Goal: Check status: Check status

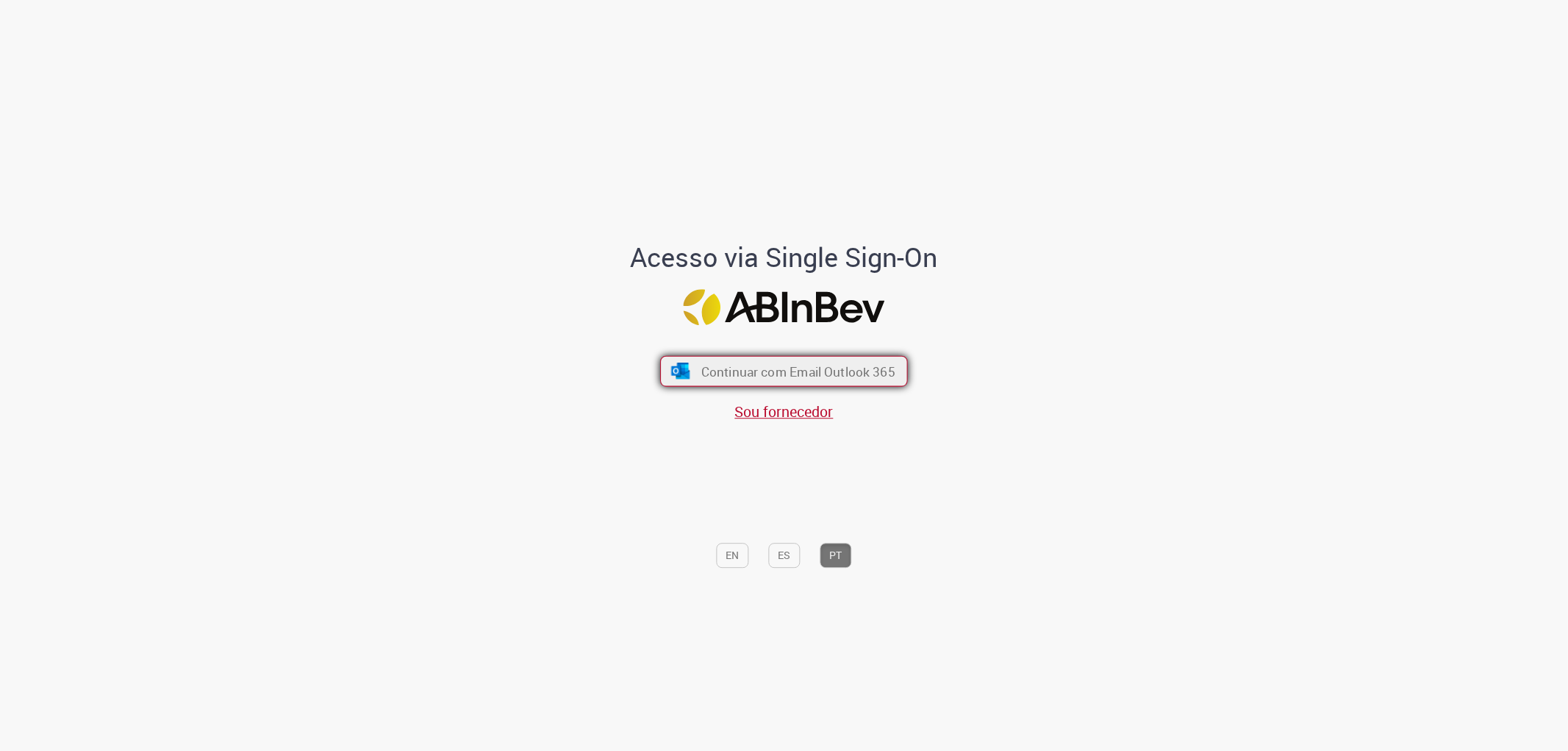
click at [791, 381] on button "Continuar com Email Outlook 365" at bounding box center [784, 370] width 248 height 31
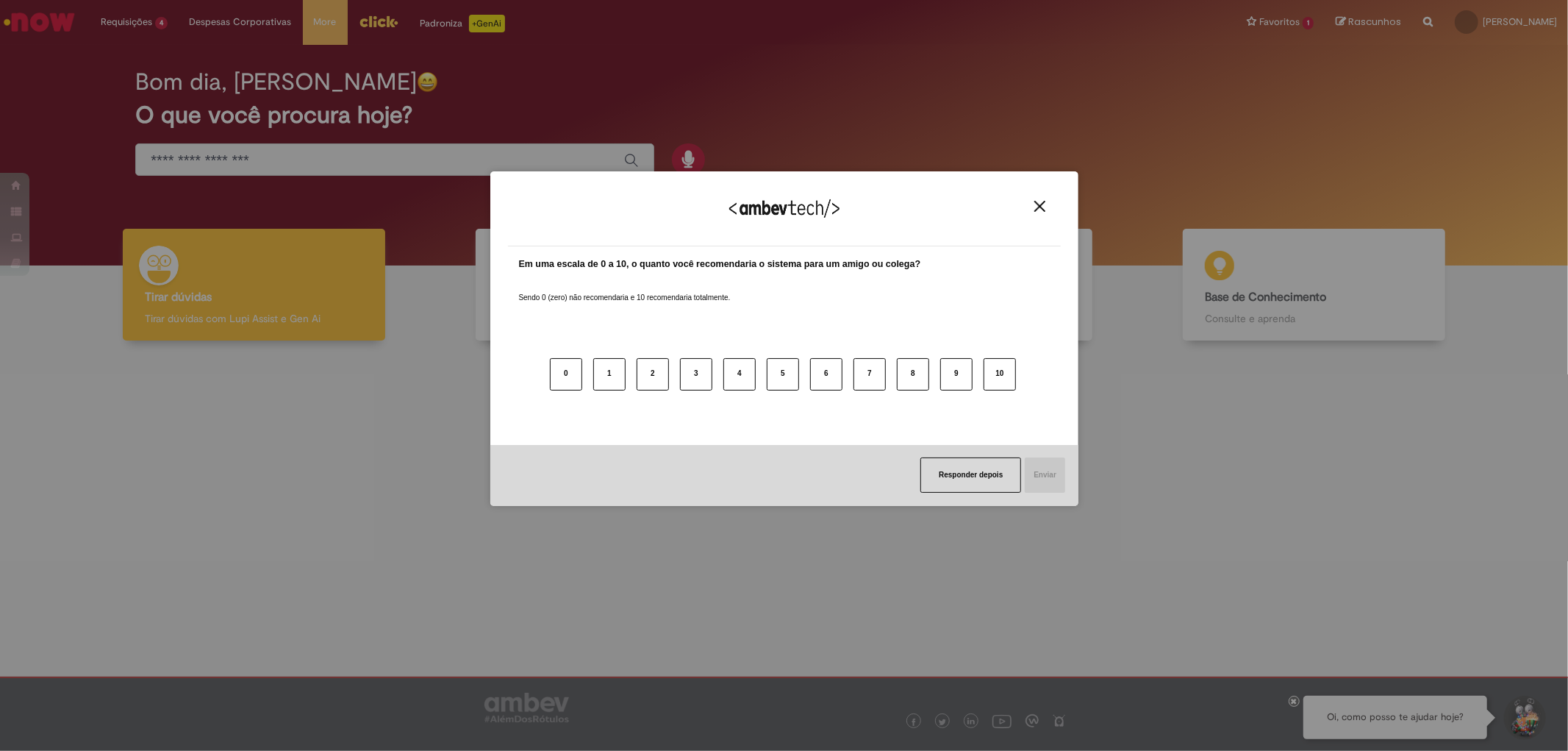
click at [1032, 206] on button "Close" at bounding box center [1039, 206] width 20 height 13
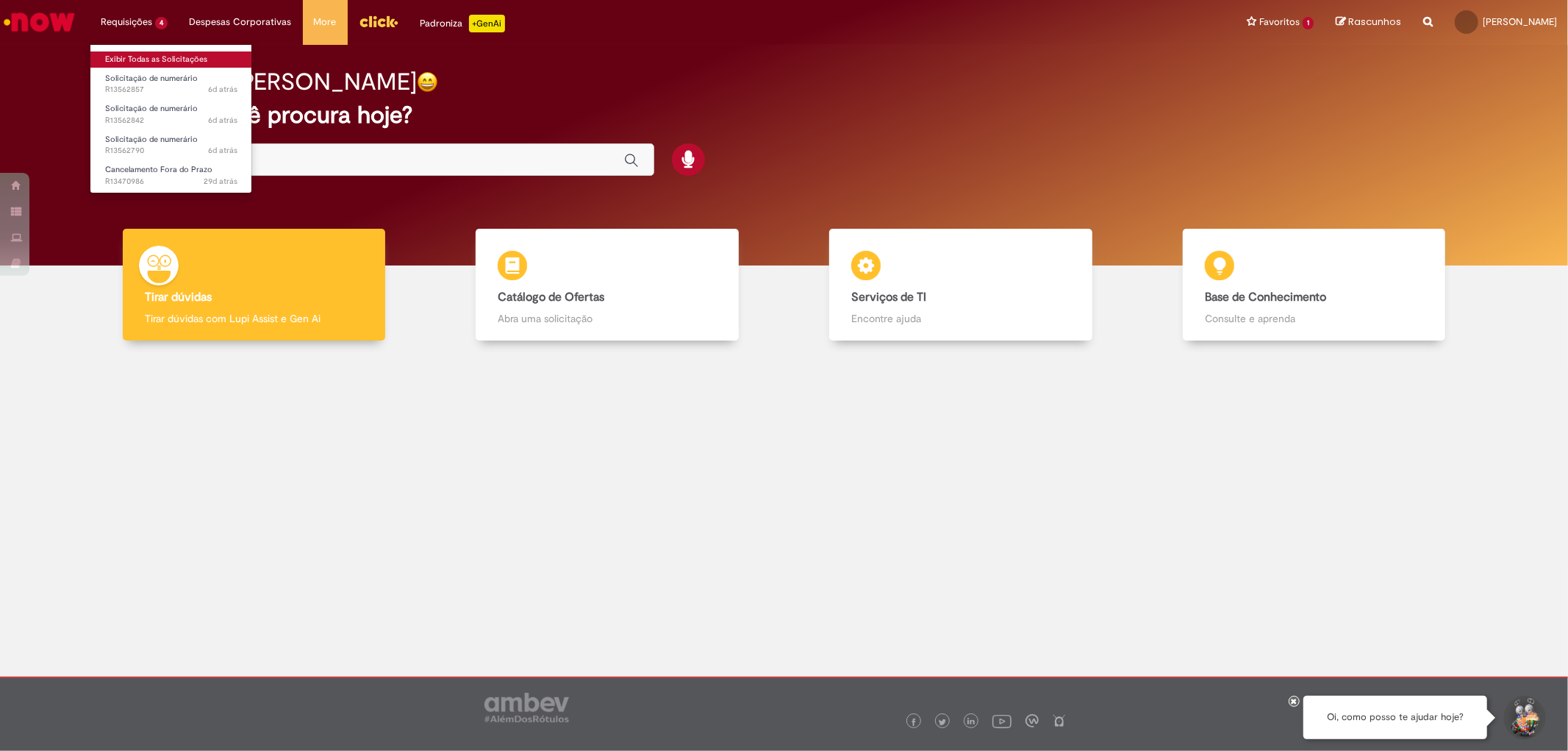
click at [159, 57] on link "Exibir Todas as Solicitações" at bounding box center [171, 59] width 162 height 16
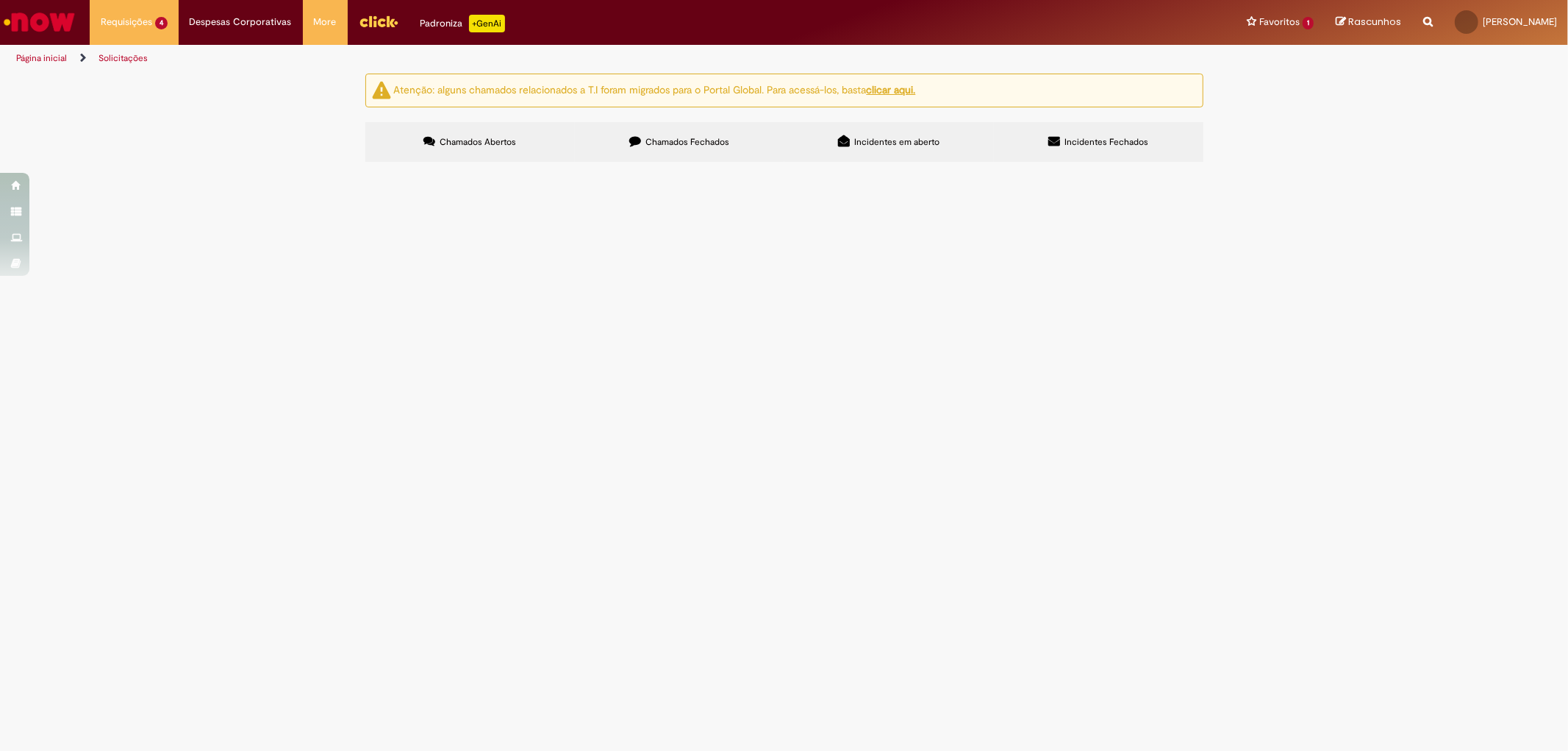
click at [0, 0] on span "ALSCO TOALHEIRO" at bounding box center [0, 0] width 0 height 0
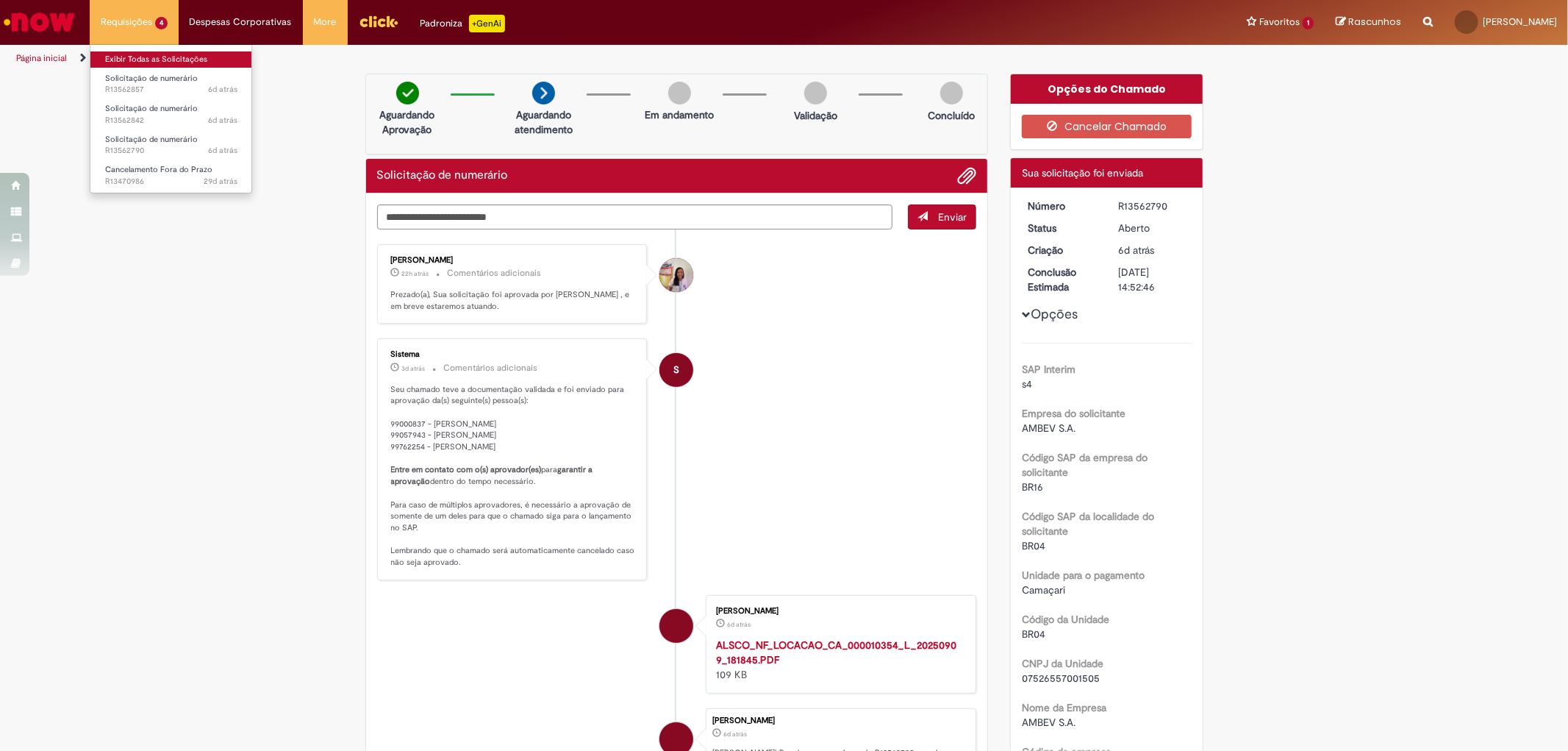
click at [130, 63] on link "Exibir Todas as Solicitações" at bounding box center [171, 59] width 162 height 16
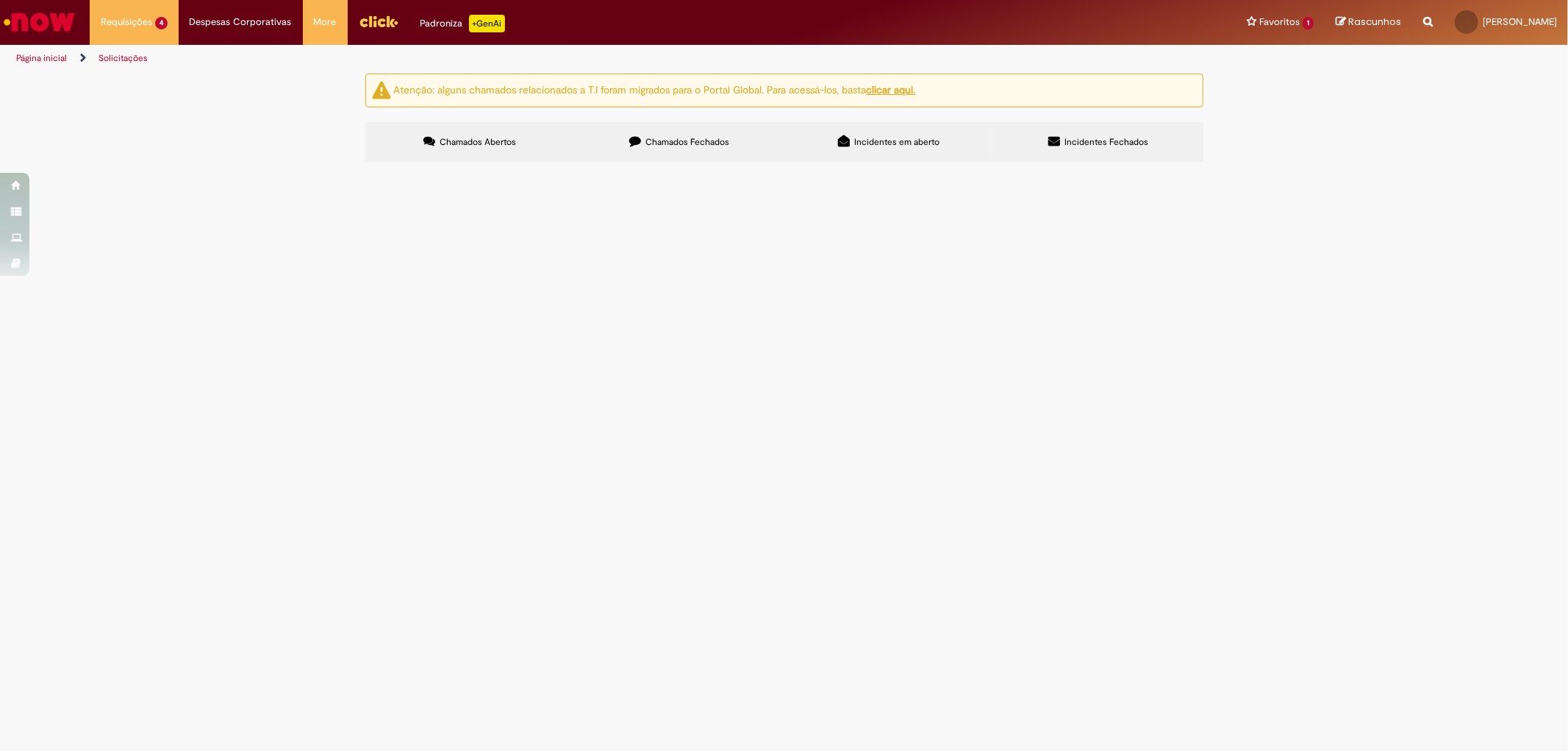
click at [0, 0] on span "LOCAÇÃO DE PLATAFORMA - EQUIPA" at bounding box center [0, 0] width 0 height 0
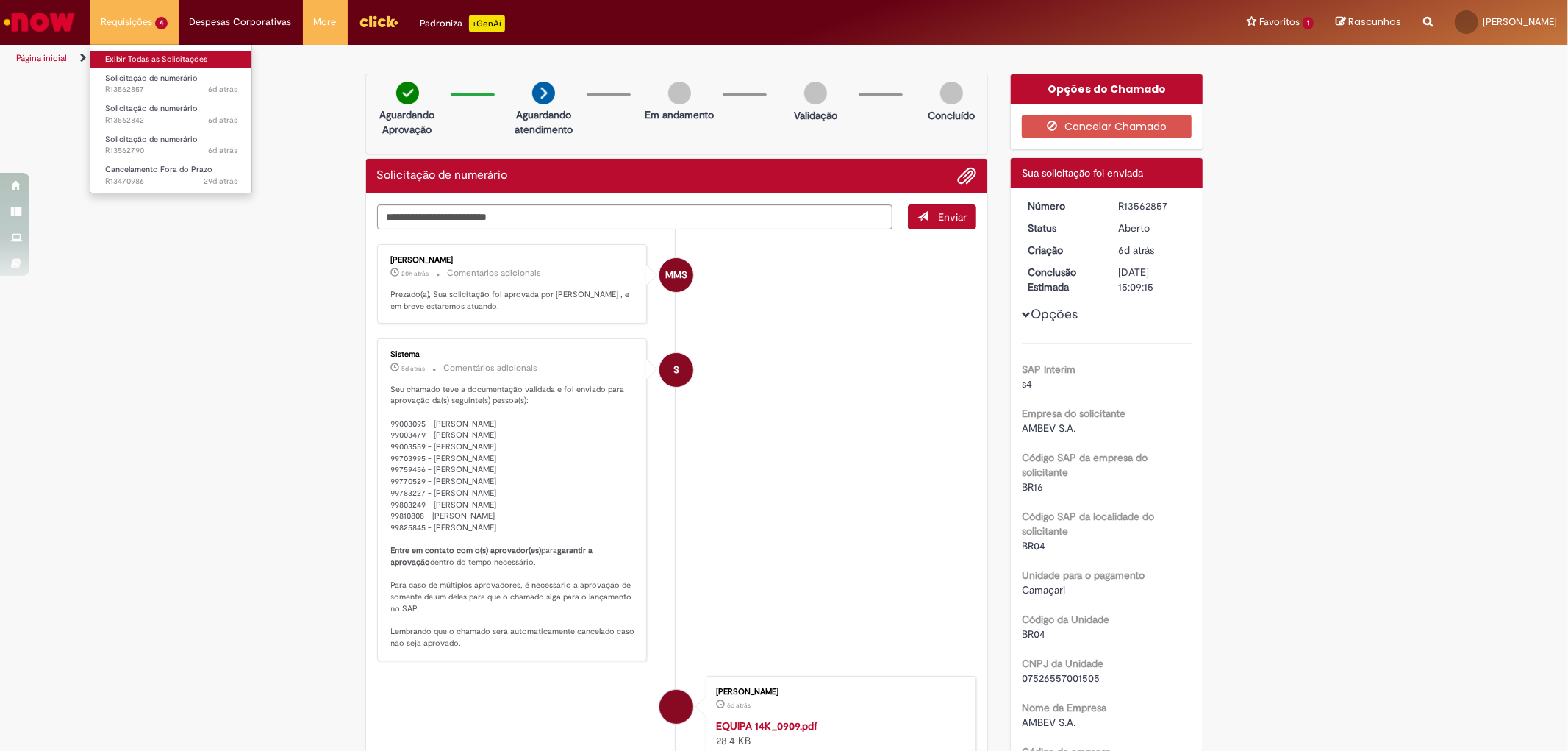
click at [153, 64] on link "Exibir Todas as Solicitações" at bounding box center [171, 59] width 162 height 16
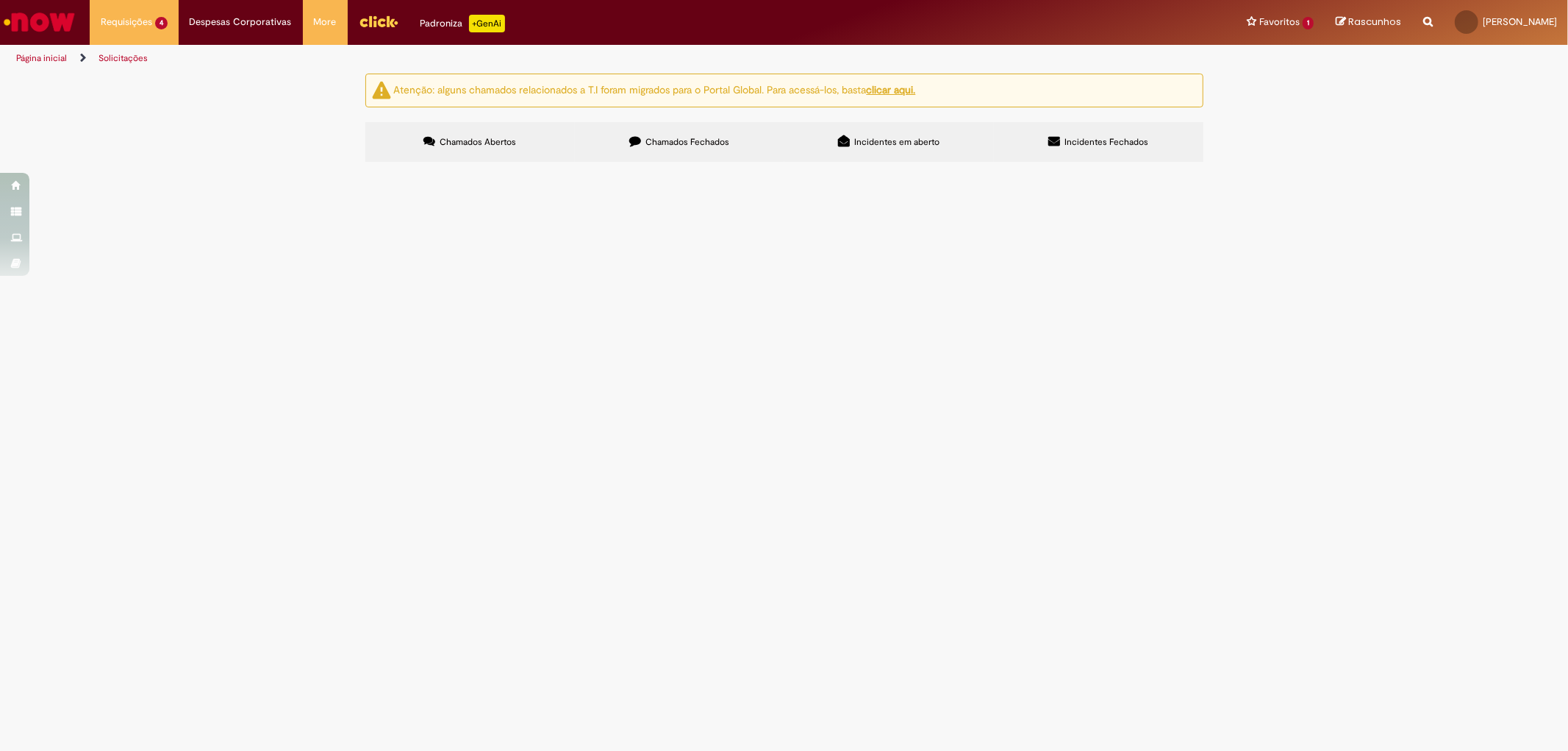
click at [0, 0] on span "Solicitação de numerário" at bounding box center [0, 0] width 0 height 0
click at [695, 145] on span "Chamados Fechados" at bounding box center [687, 141] width 84 height 12
click at [0, 0] on span "LC TORRES - LOCAÇÃO DE RADIOS" at bounding box center [0, 0] width 0 height 0
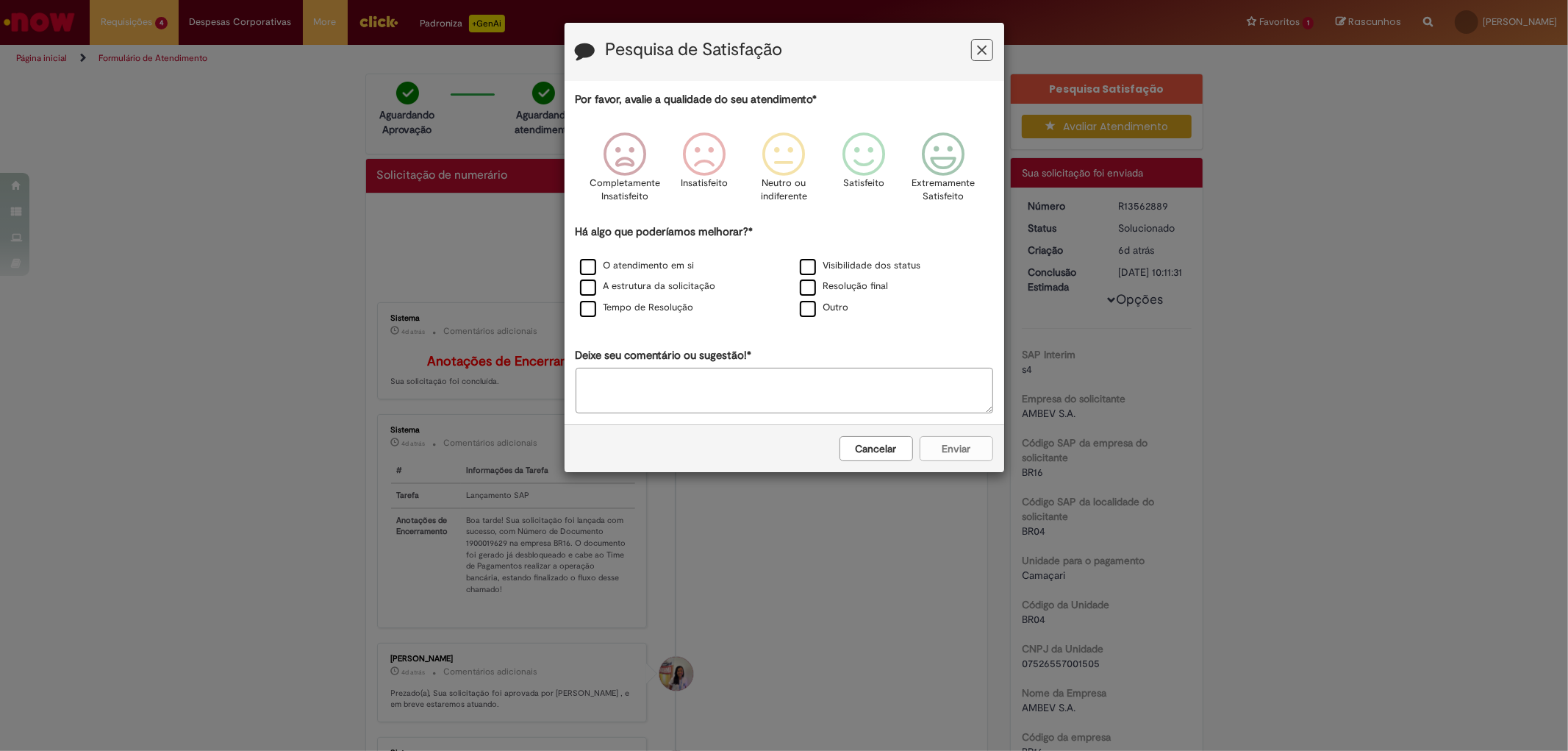
click at [977, 47] on icon "Feedback" at bounding box center [981, 51] width 9 height 16
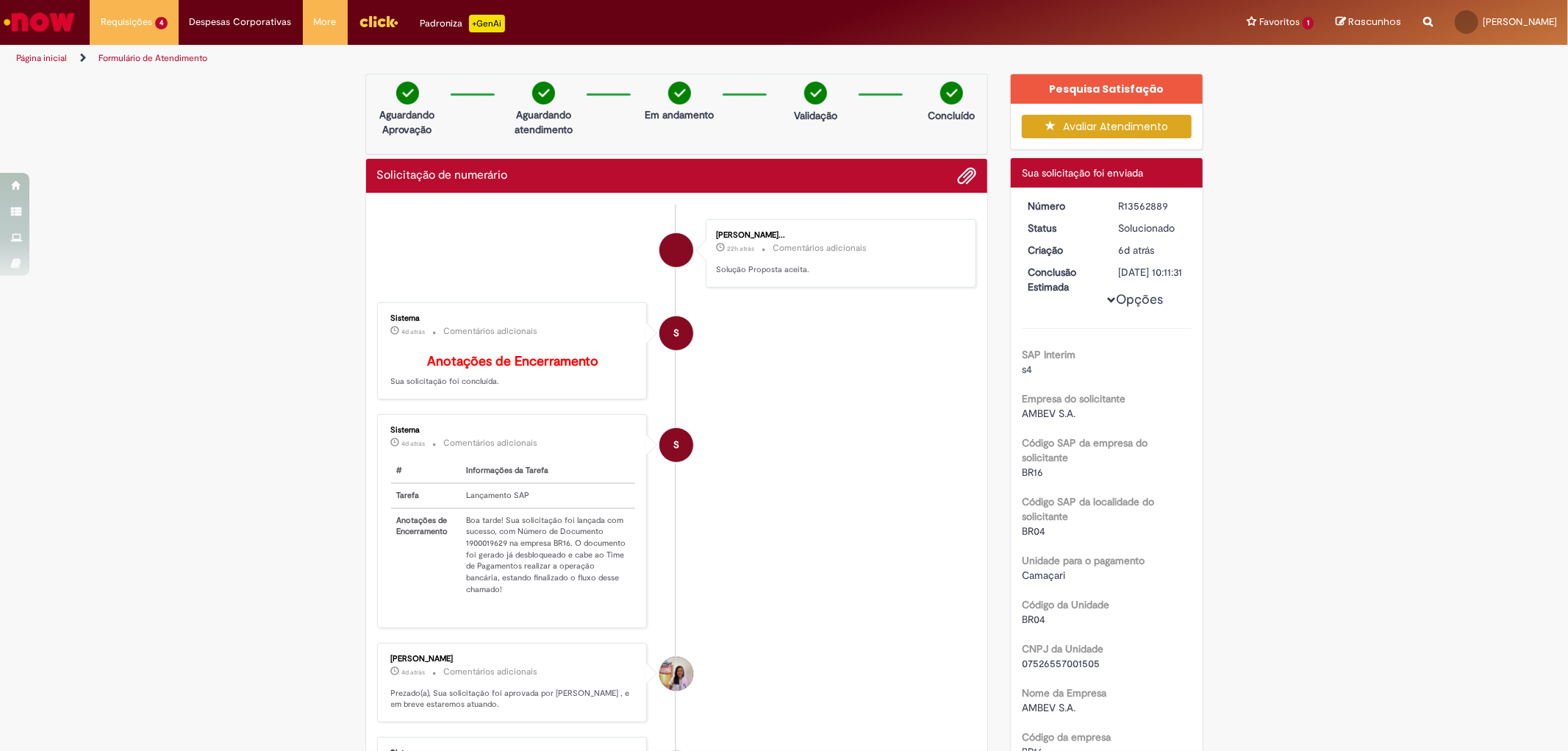
drag, startPoint x: 1116, startPoint y: 207, endPoint x: 1166, endPoint y: 209, distance: 50.0
click at [1166, 209] on div "R13562889" at bounding box center [1152, 206] width 69 height 15
copy div "13562889"
click at [142, 16] on li "Requisições 4 Exibir Todas as Solicitações Solicitação de numerário 6d atrás 6 …" at bounding box center [134, 22] width 89 height 44
click at [180, 49] on li "Exibir Todas as Solicitações" at bounding box center [171, 58] width 162 height 19
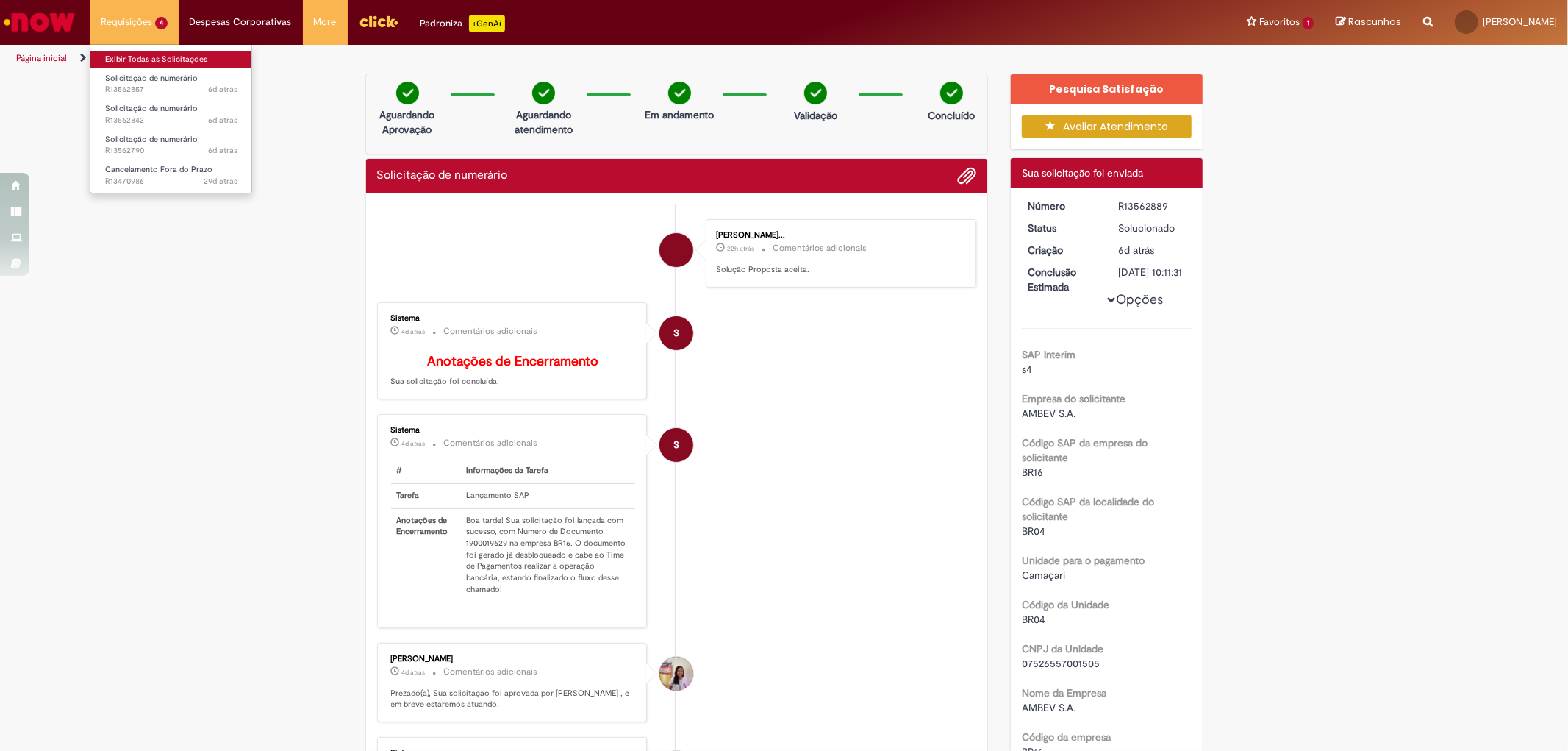
click at [179, 60] on link "Exibir Todas as Solicitações" at bounding box center [171, 59] width 162 height 16
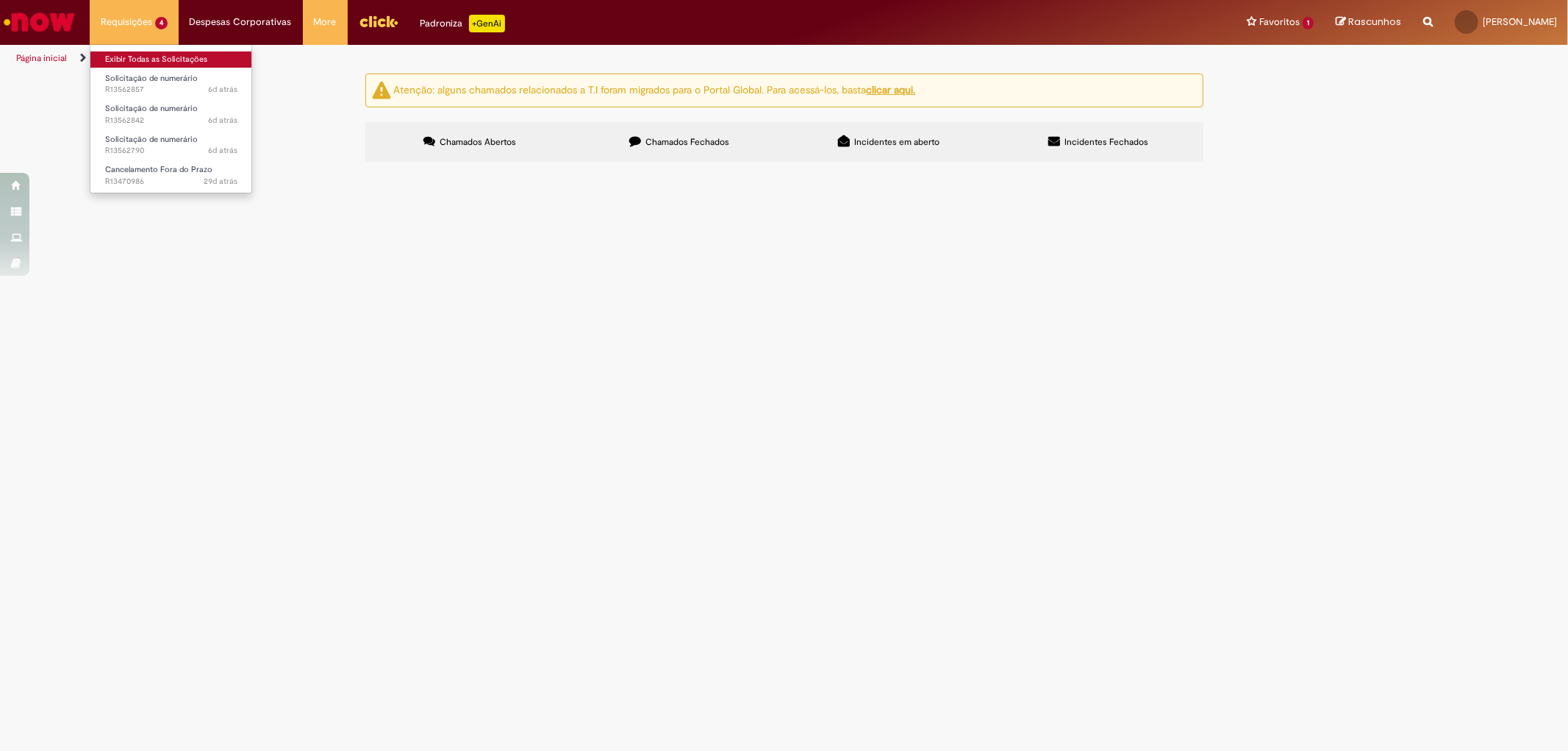
click at [162, 60] on link "Exibir Todas as Solicitações" at bounding box center [171, 59] width 162 height 16
click at [0, 0] on span "ALSCO TOALHEIRO" at bounding box center [0, 0] width 0 height 0
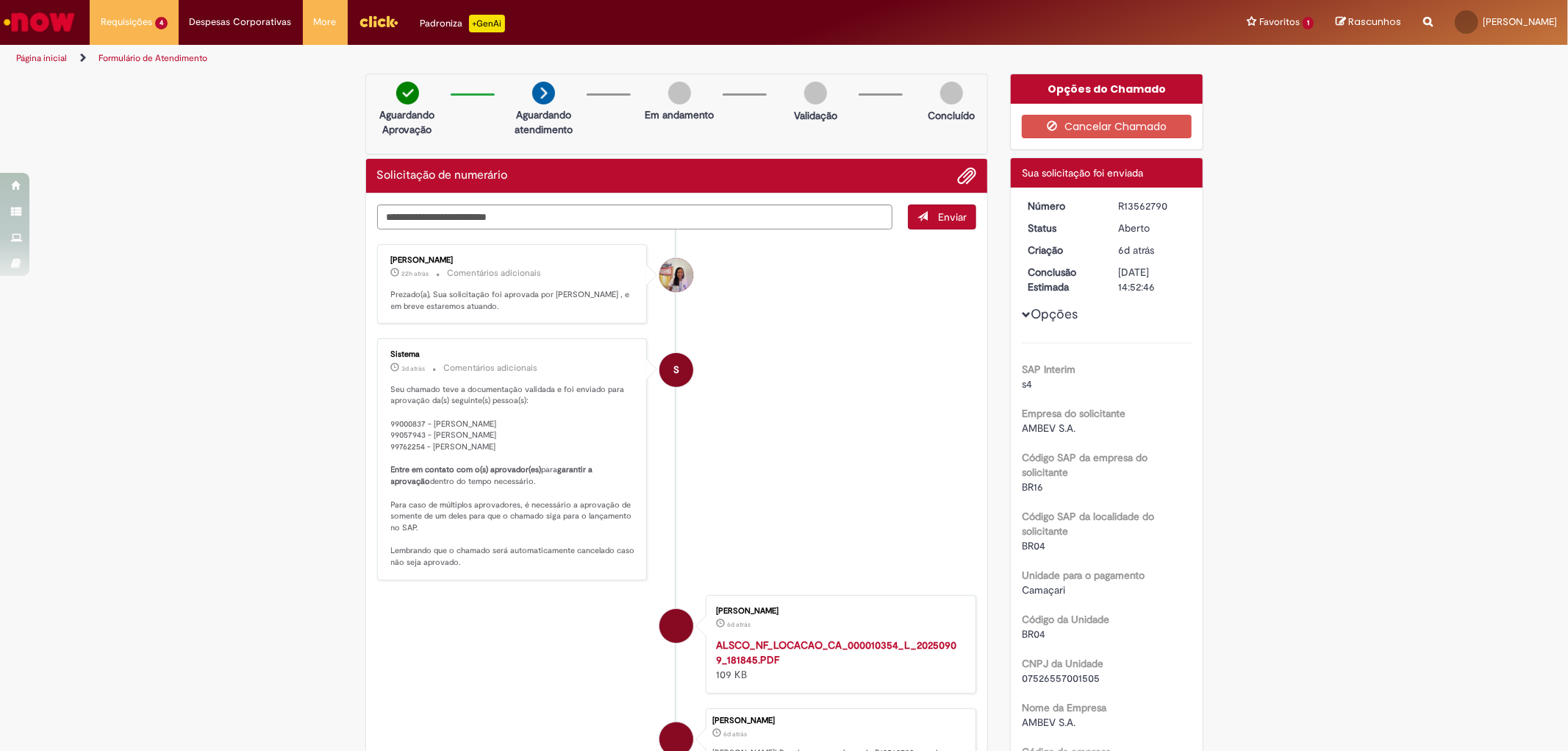
drag, startPoint x: 1118, startPoint y: 202, endPoint x: 1171, endPoint y: 206, distance: 53.2
click at [1171, 206] on div "R13562790" at bounding box center [1152, 206] width 69 height 15
copy div "13562790"
click at [142, 56] on link "Exibir Todas as Solicitações" at bounding box center [171, 59] width 162 height 16
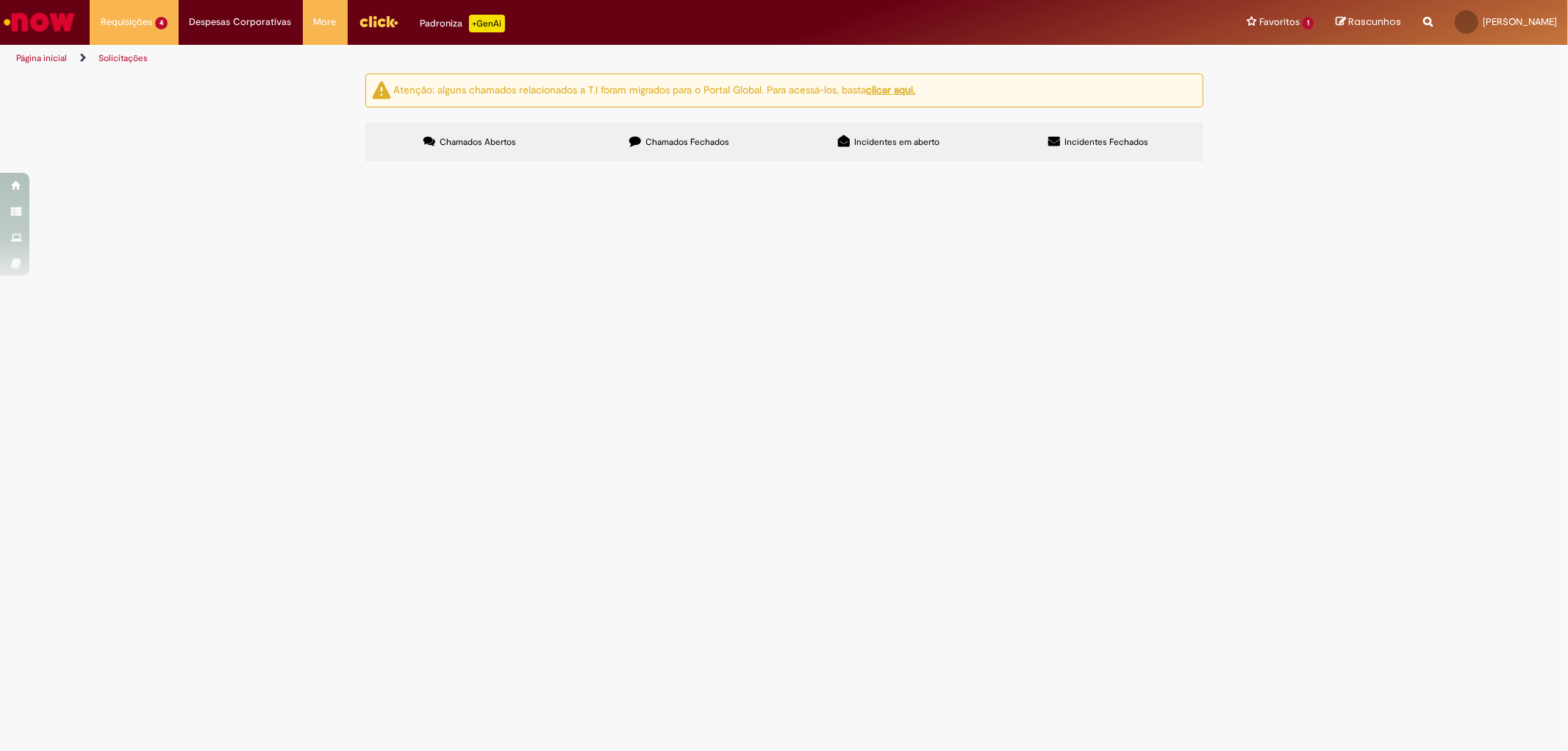
click at [0, 0] on span "Solicitação de numerário" at bounding box center [0, 0] width 0 height 0
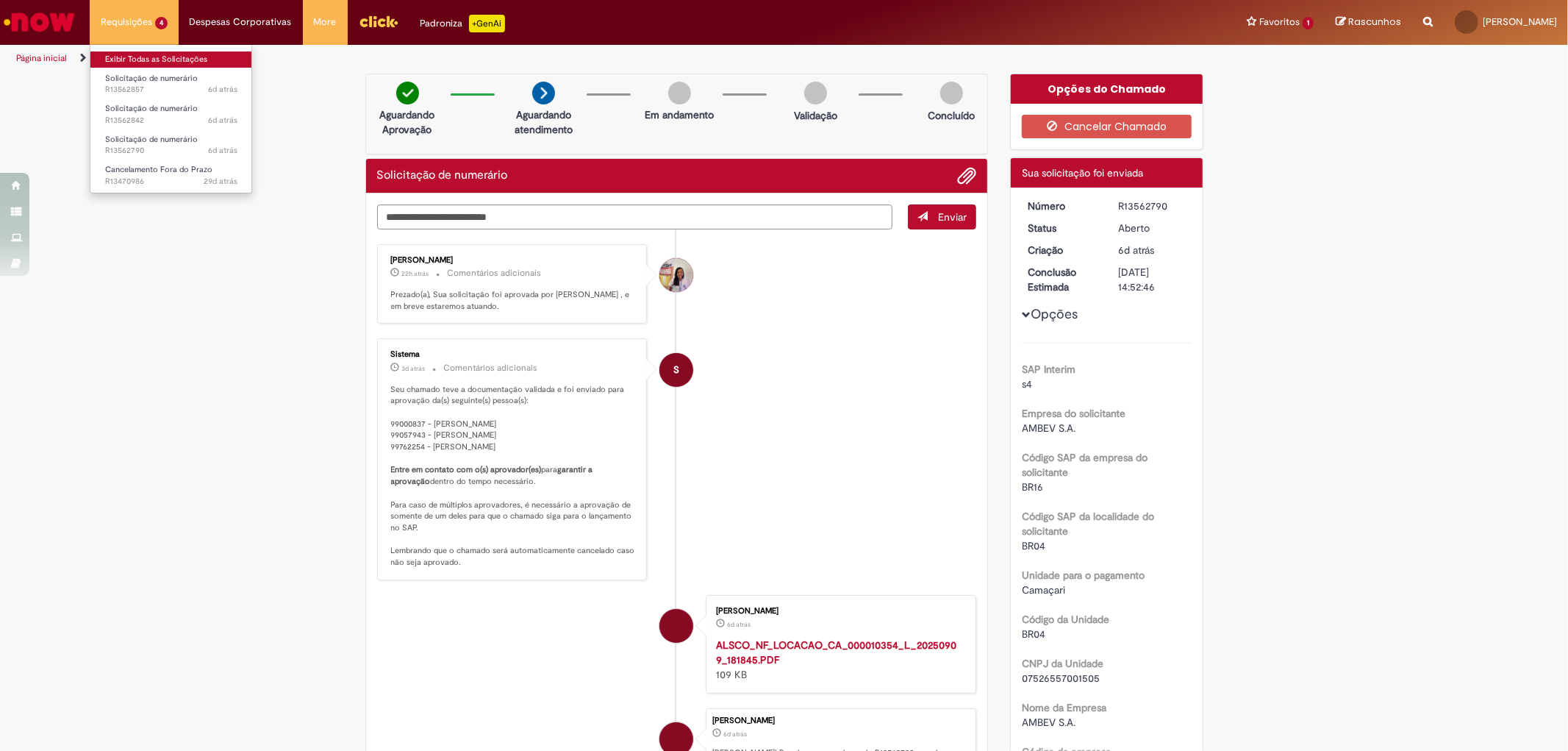
click at [130, 54] on link "Exibir Todas as Solicitações" at bounding box center [171, 59] width 162 height 16
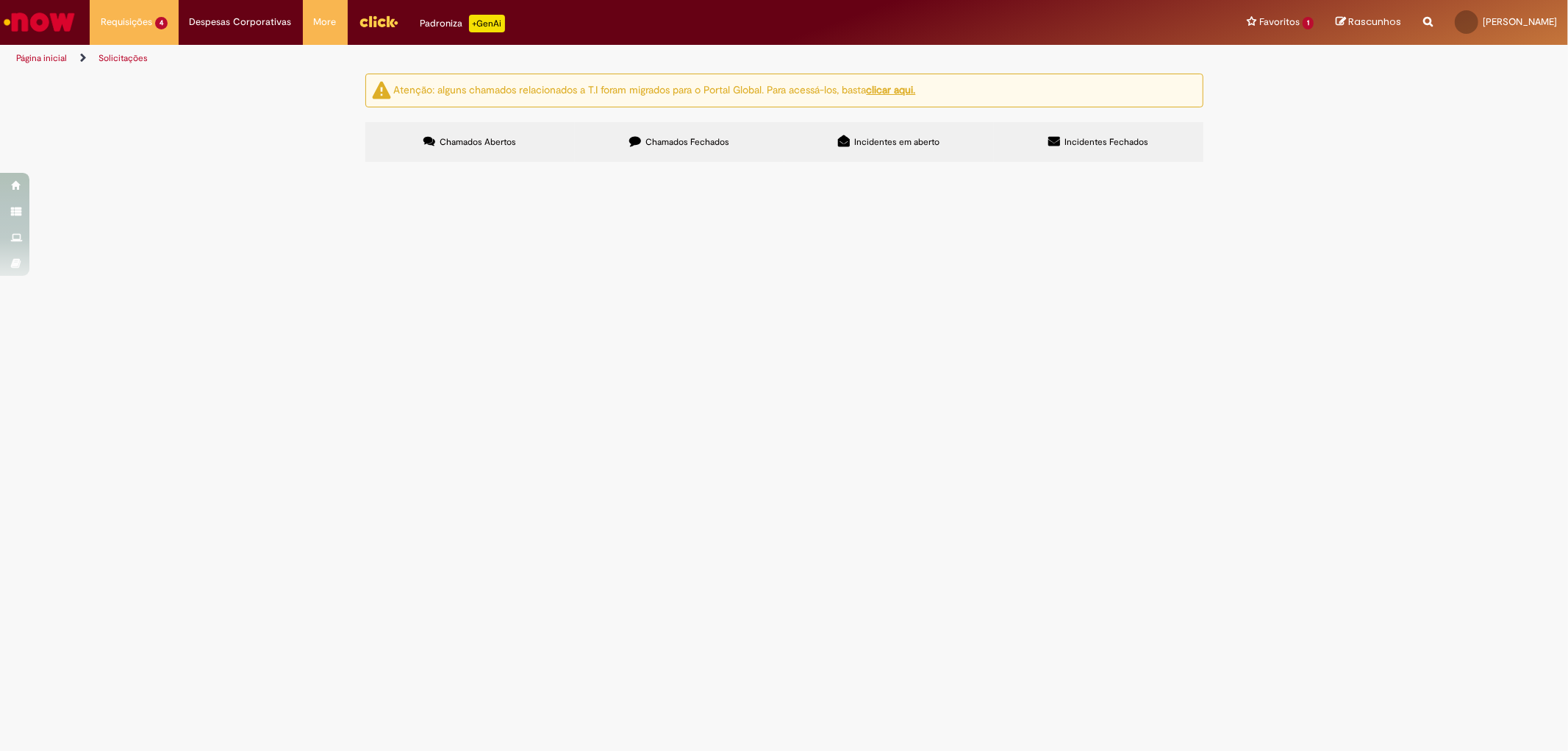
drag, startPoint x: 388, startPoint y: 257, endPoint x: 429, endPoint y: 261, distance: 41.2
click at [0, 0] on td "R13562857" at bounding box center [0, 0] width 0 height 0
copy span "R13562857"
drag, startPoint x: 388, startPoint y: 299, endPoint x: 429, endPoint y: 302, distance: 41.1
click at [0, 0] on td "R13562842" at bounding box center [0, 0] width 0 height 0
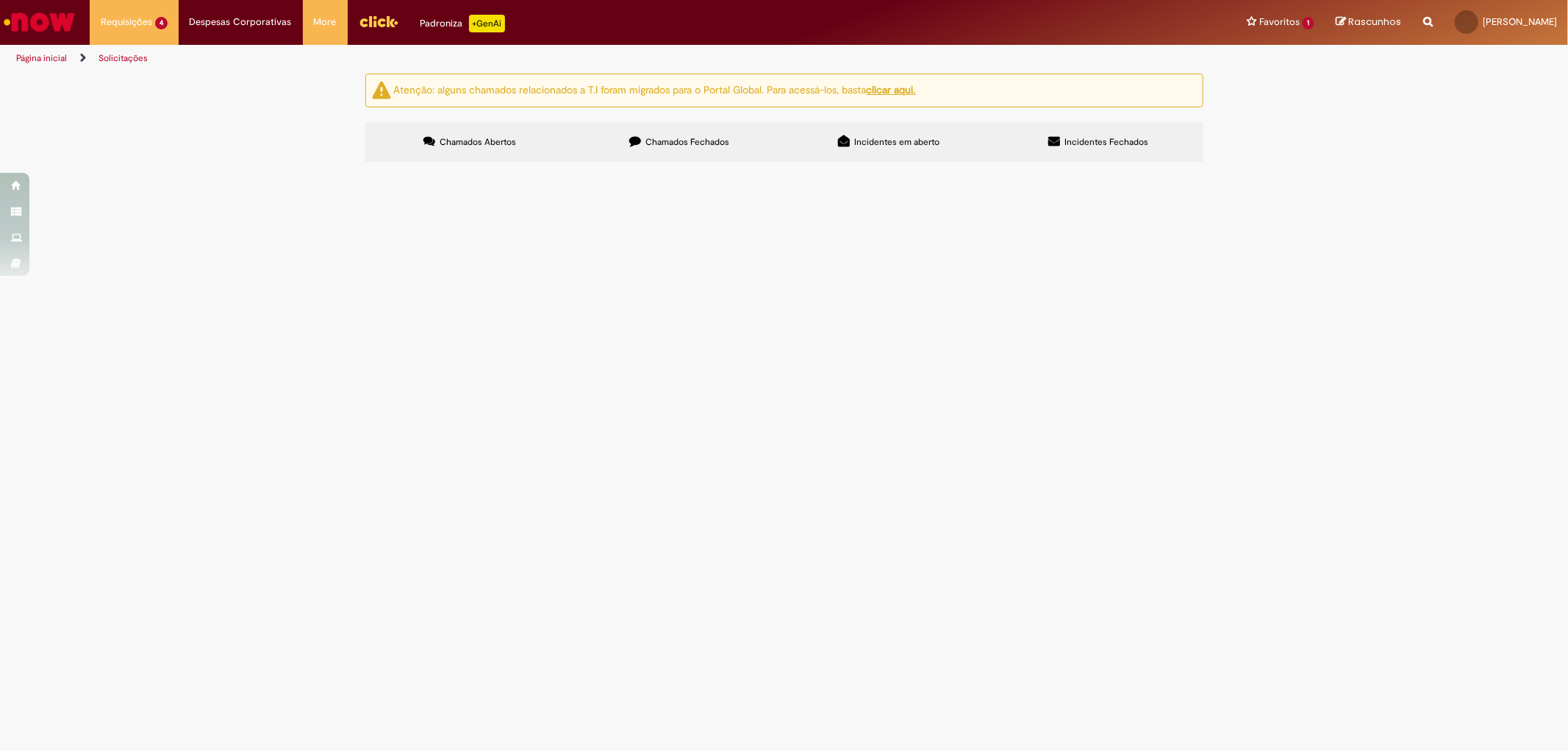
copy span "R13562842"
drag, startPoint x: 384, startPoint y: 342, endPoint x: 427, endPoint y: 342, distance: 43.0
click at [0, 0] on td "R13562790" at bounding box center [0, 0] width 0 height 0
copy span "R13562790"
click at [0, 0] on span "Solicitação de numerário" at bounding box center [0, 0] width 0 height 0
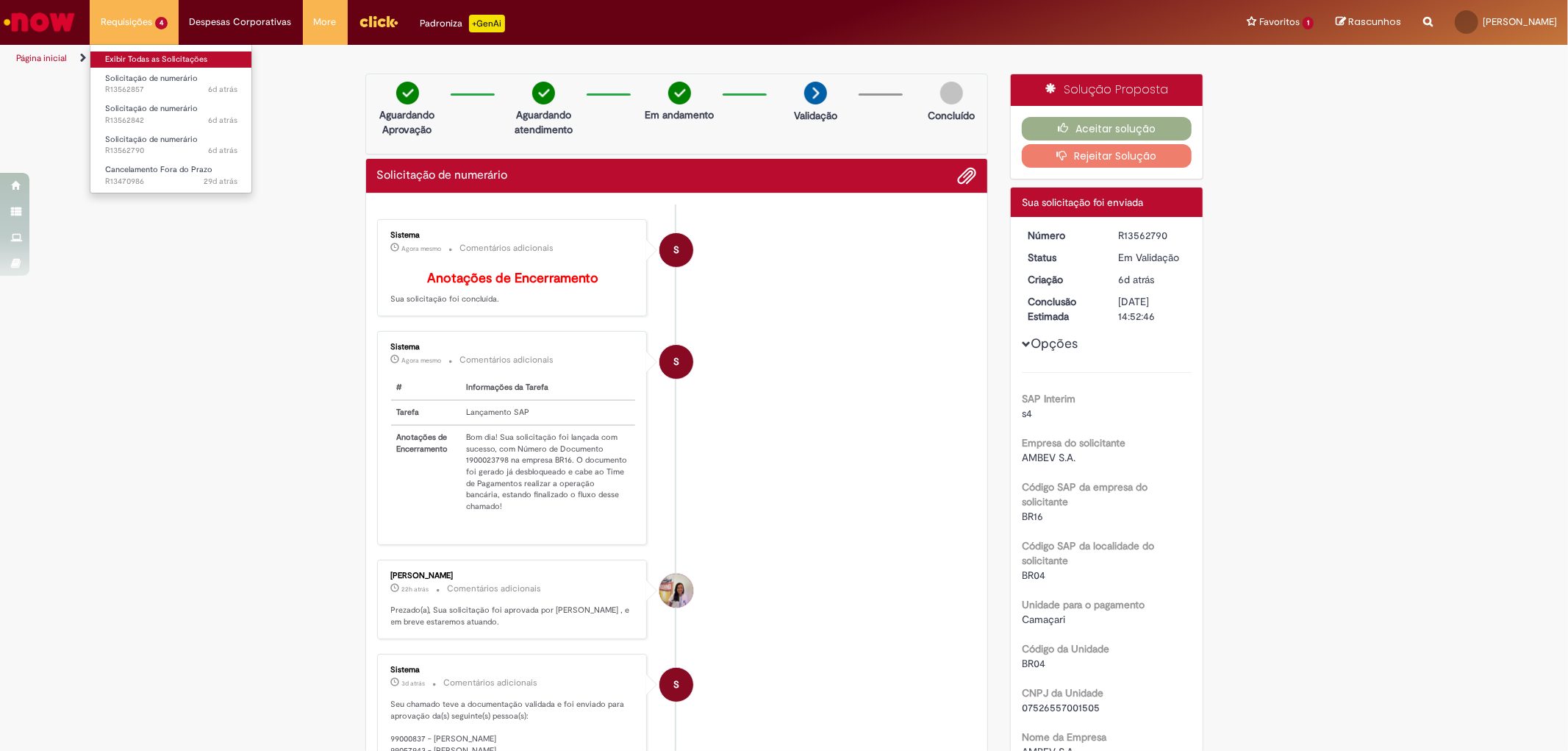
click at [138, 60] on link "Exibir Todas as Solicitações" at bounding box center [171, 59] width 162 height 16
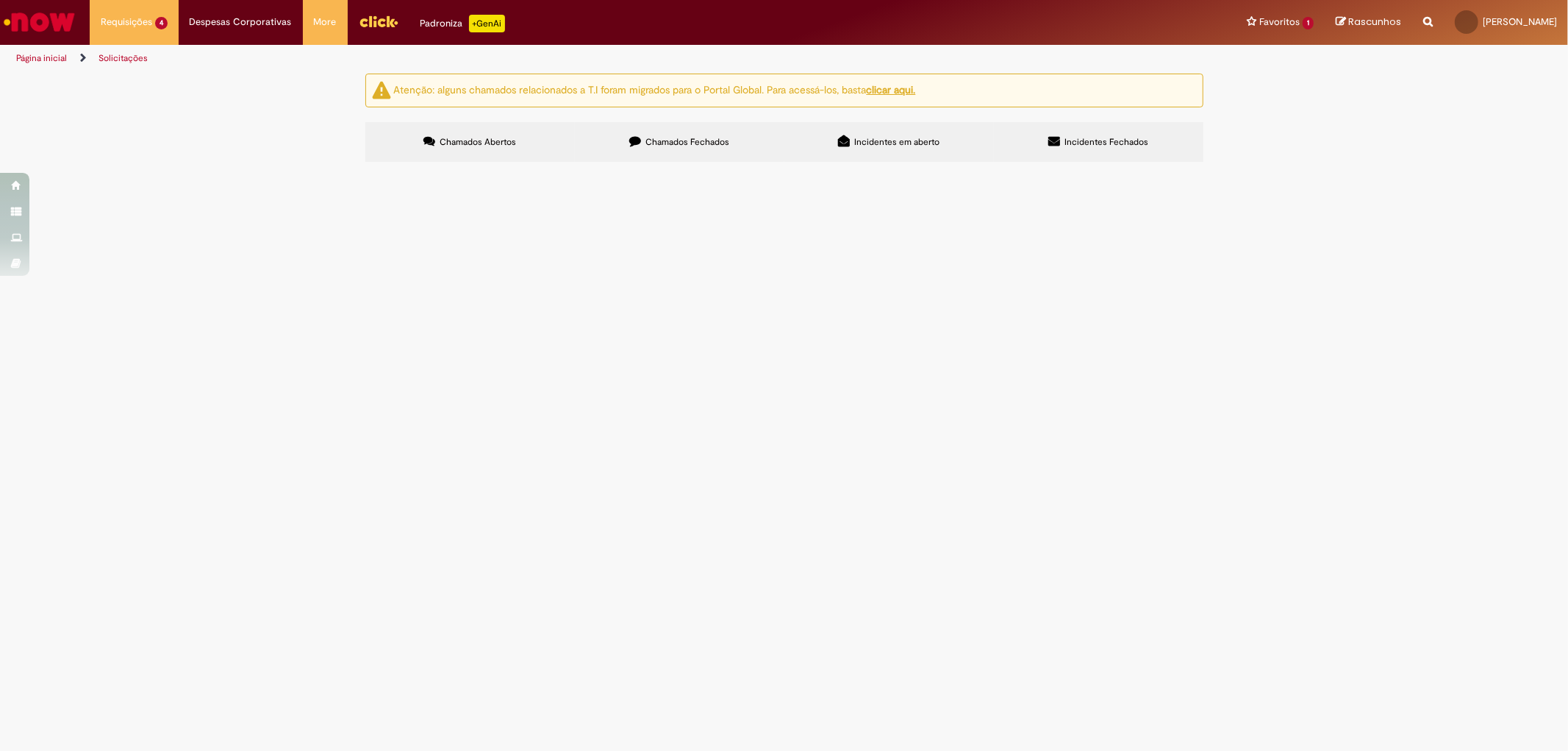
click at [0, 0] on span "LOCAÇÃO DE PLATAFORMA - EQUIPA" at bounding box center [0, 0] width 0 height 0
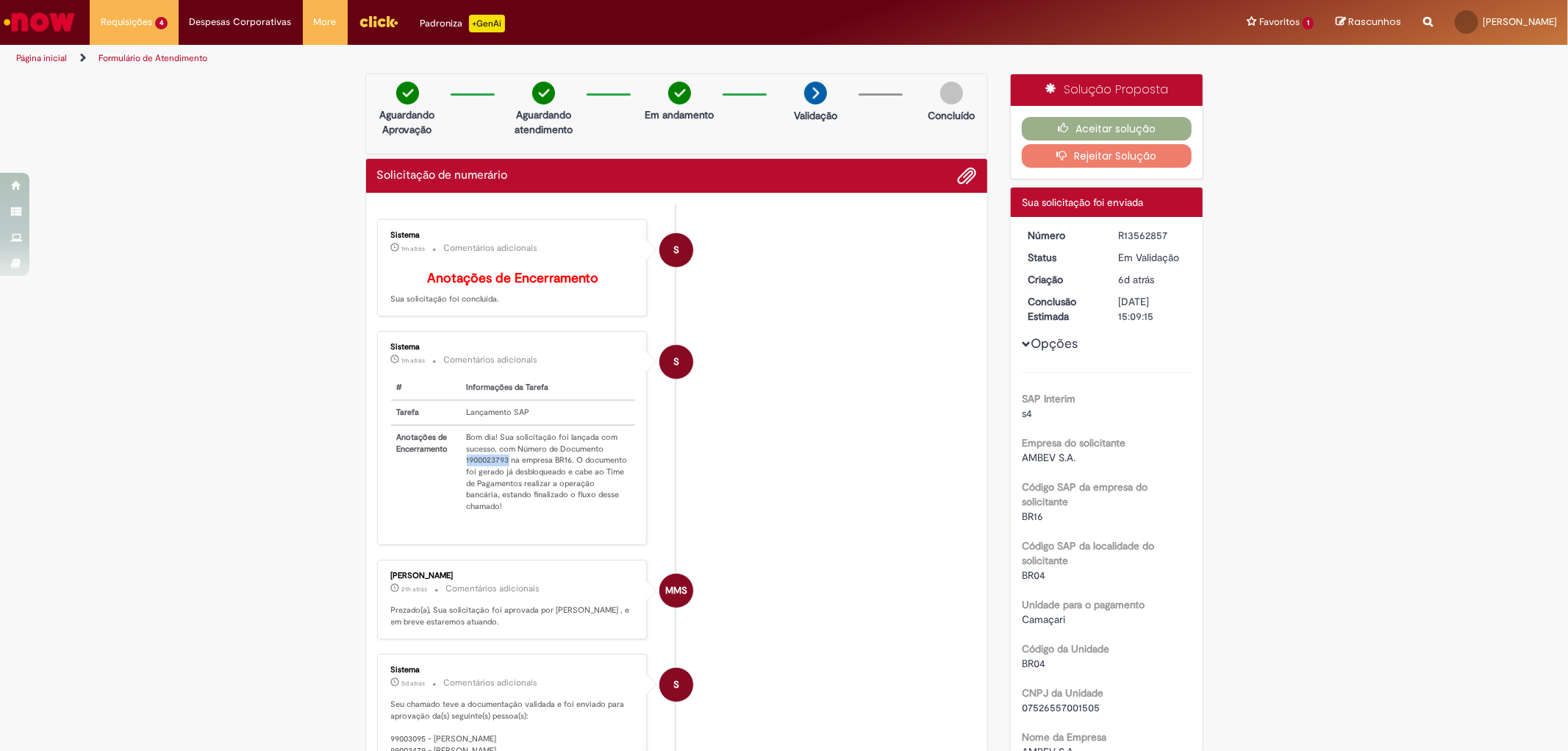
drag, startPoint x: 459, startPoint y: 466, endPoint x: 501, endPoint y: 469, distance: 42.1
click at [501, 469] on td "Bom dia! Sua solicitação foi lançada com sucesso, com Número de Documento 19000…" at bounding box center [548, 471] width 175 height 93
copy td "1900023793"
click at [141, 54] on link "Exibir Todas as Solicitações" at bounding box center [171, 59] width 162 height 16
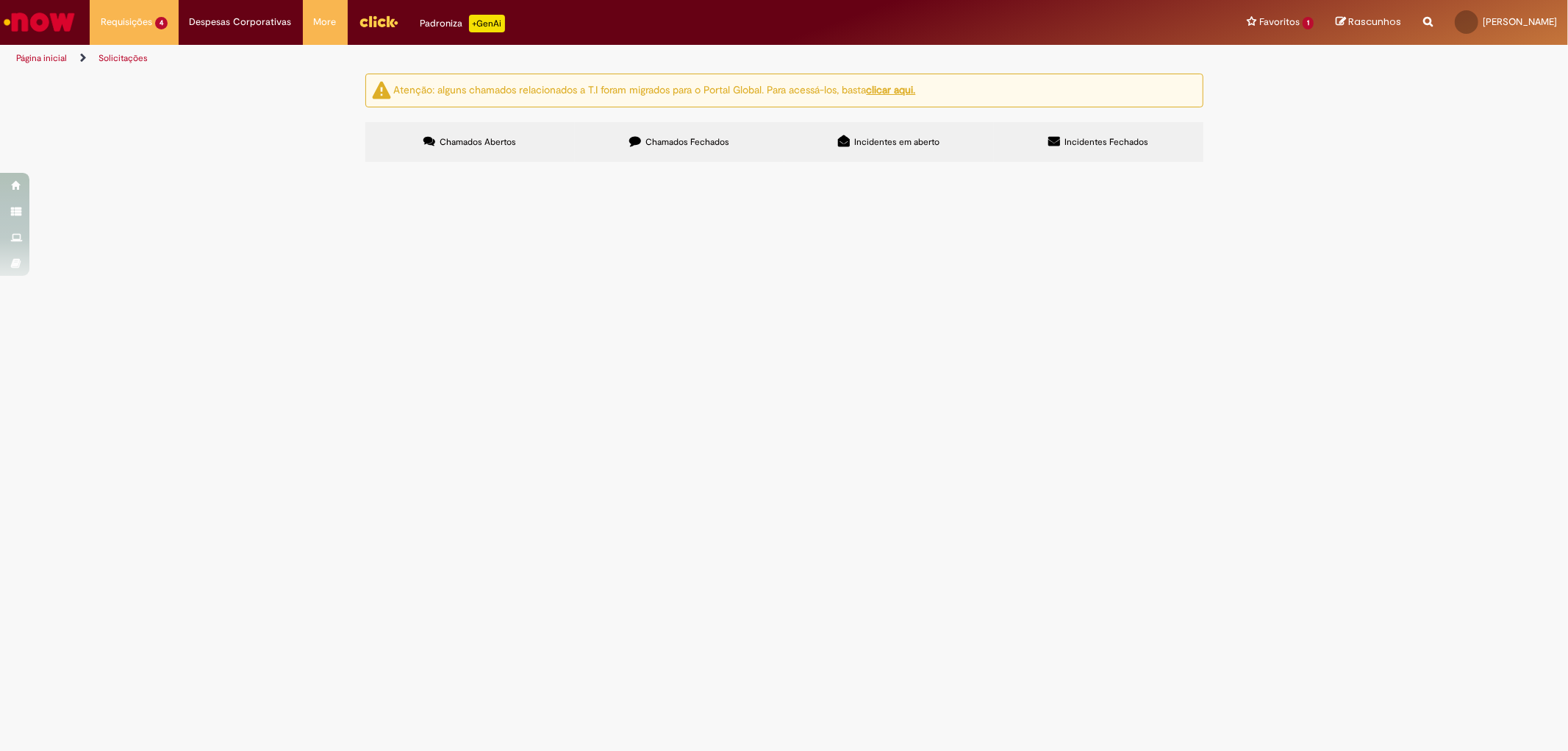
click at [0, 0] on span "ALSCO TOALHEIRO" at bounding box center [0, 0] width 0 height 0
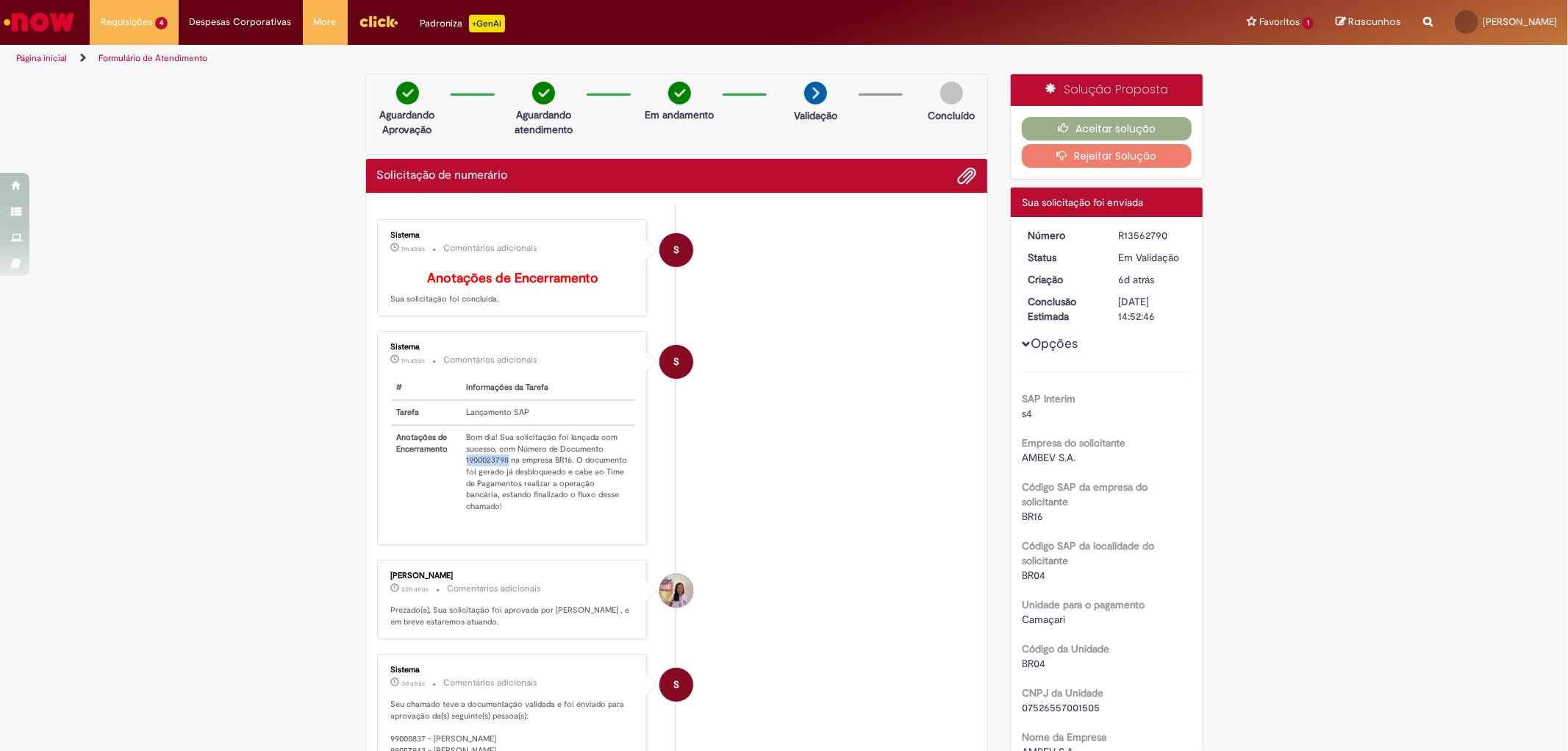
drag, startPoint x: 459, startPoint y: 469, endPoint x: 502, endPoint y: 473, distance: 43.2
click at [502, 473] on td "Bom dia! Sua solicitação foi lançada com sucesso, com Número de Documento 19000…" at bounding box center [548, 471] width 175 height 93
copy td "1900023798"
click at [130, 56] on link "Exibir Todas as Solicitações" at bounding box center [171, 59] width 162 height 16
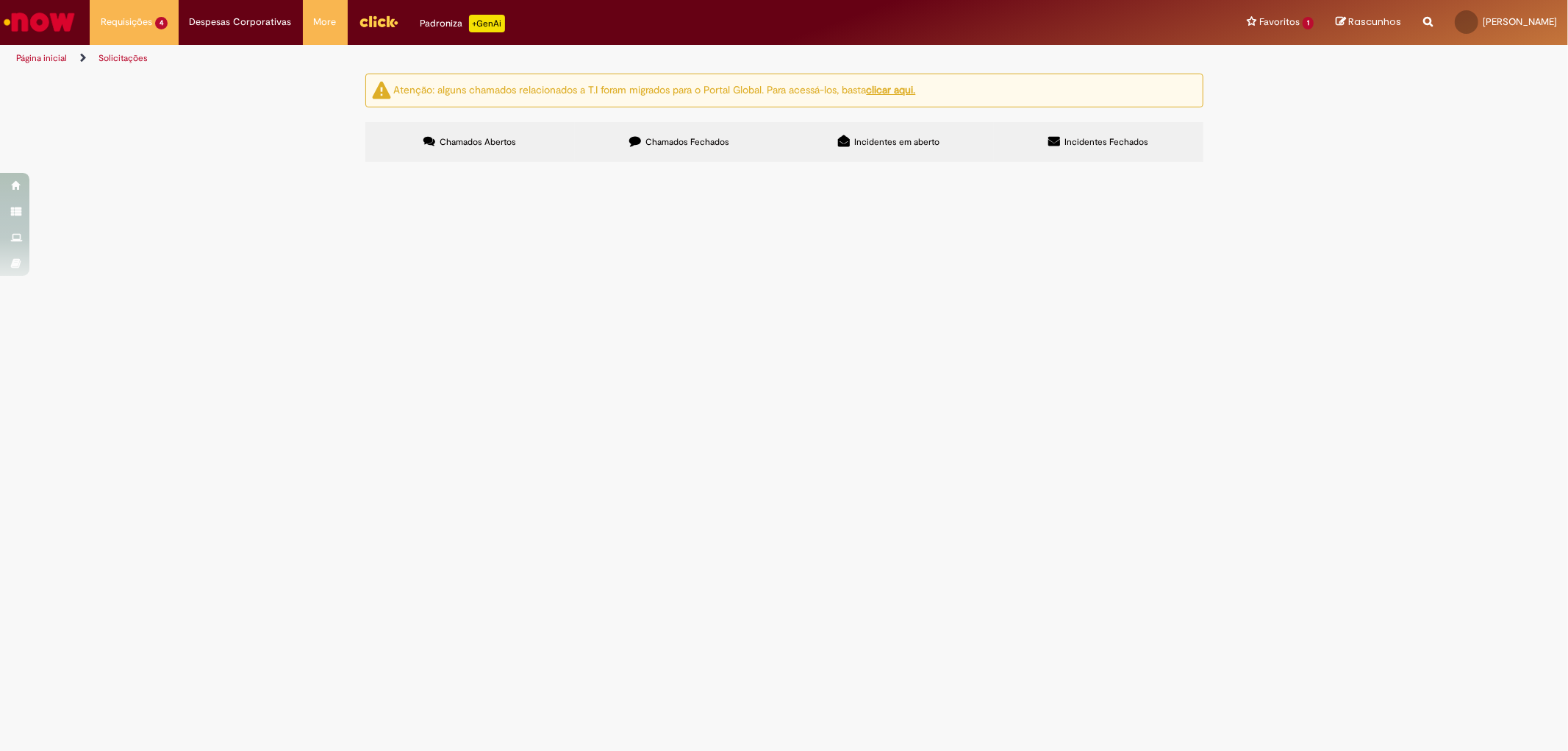
click at [0, 0] on span "Solicitação de numerário" at bounding box center [0, 0] width 0 height 0
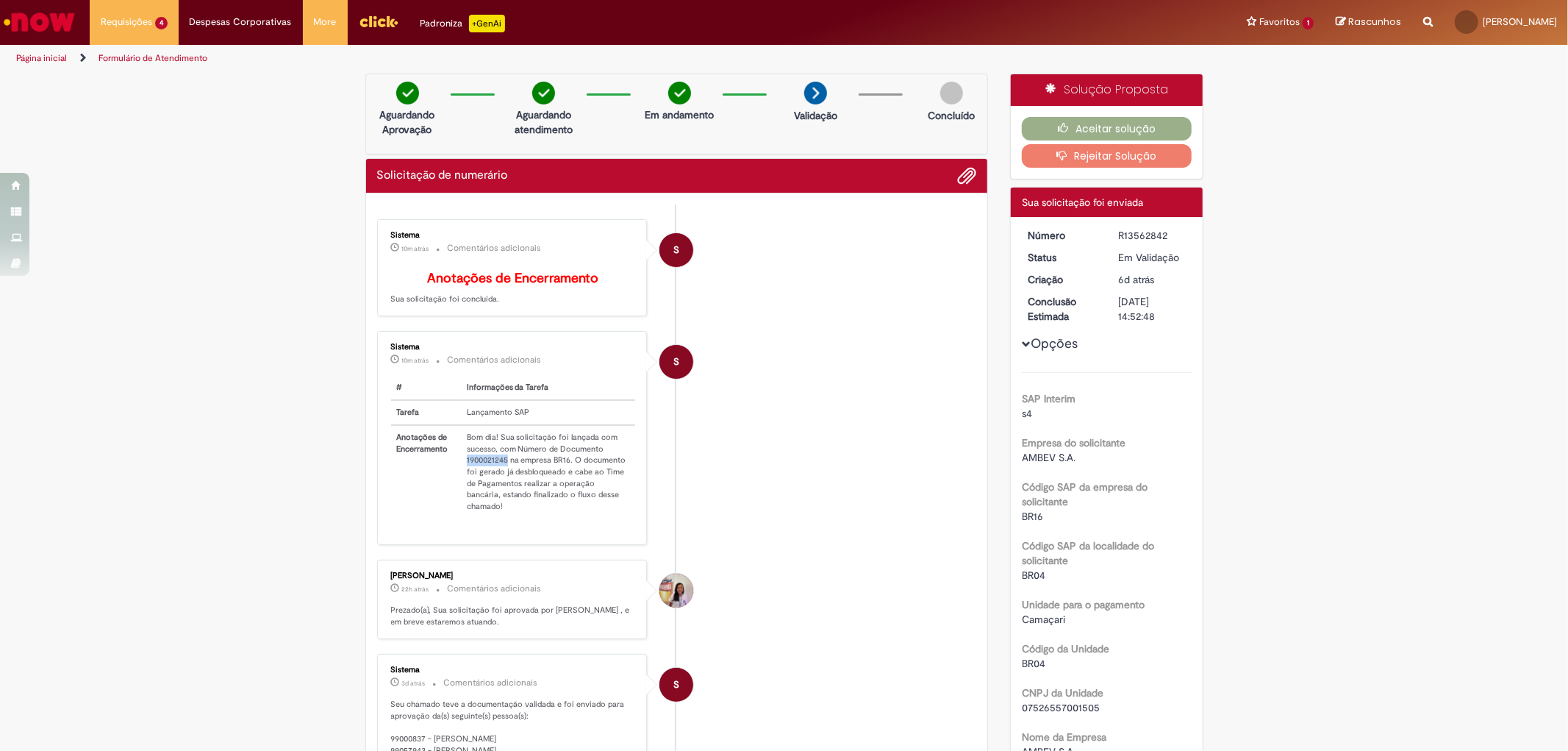
drag, startPoint x: 454, startPoint y: 470, endPoint x: 500, endPoint y: 472, distance: 46.0
click at [500, 472] on td "Bom dia! Sua solicitação foi lançada com sucesso, com Número de Documento 19000…" at bounding box center [548, 471] width 175 height 93
copy td "1900021245"
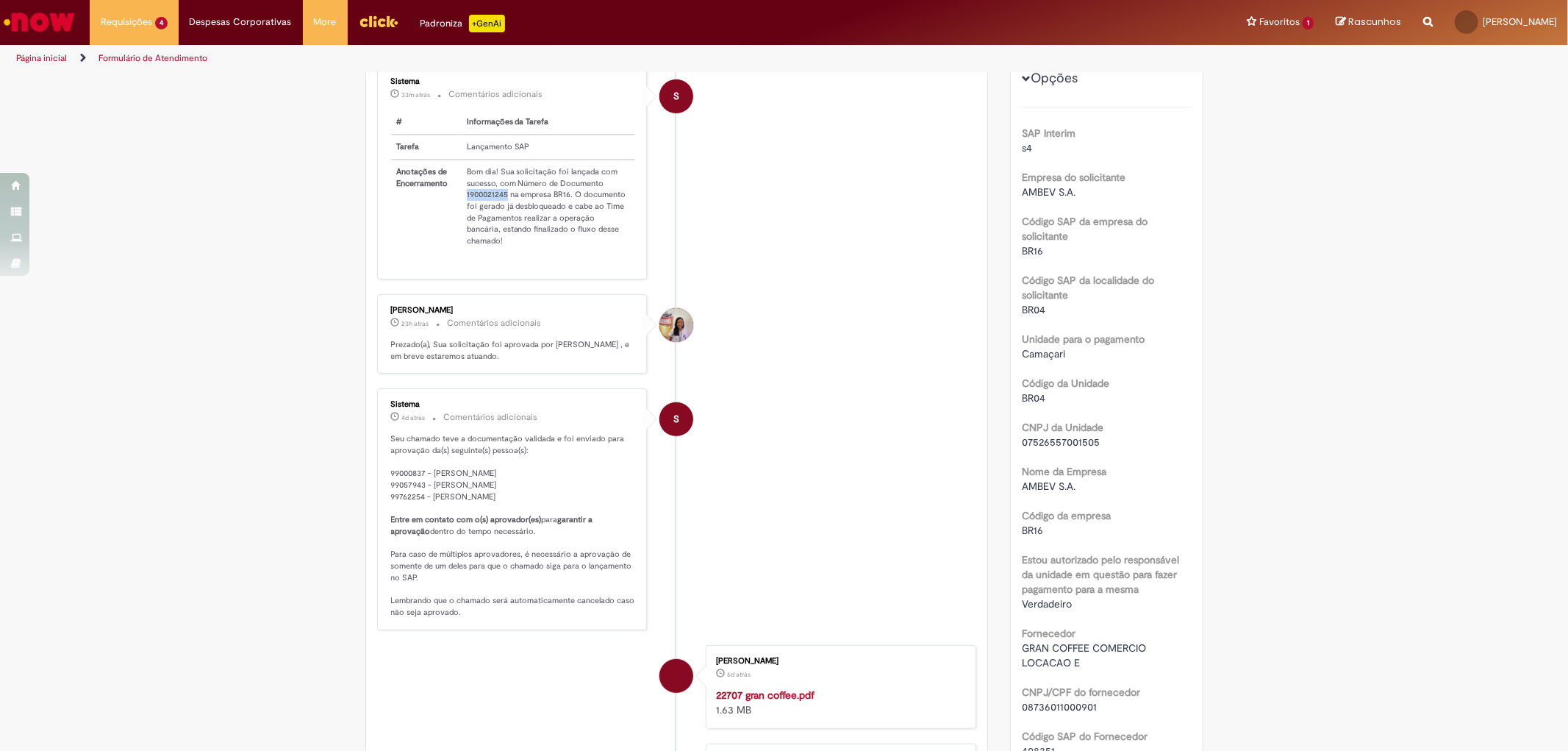
scroll to position [102, 0]
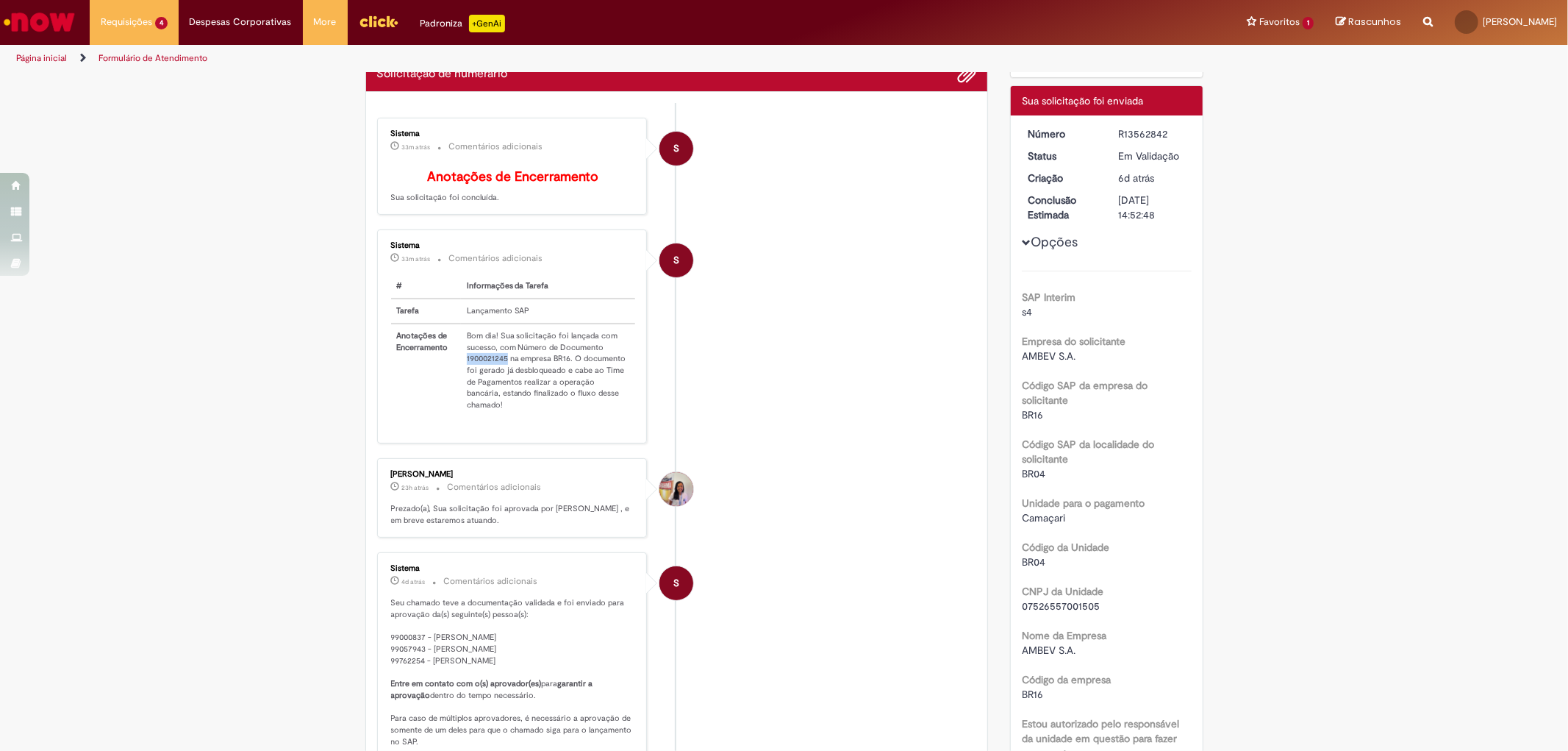
click at [461, 367] on td "Bom dia! Sua solicitação foi lançada com sucesso, com Número de Documento 19000…" at bounding box center [548, 370] width 175 height 93
drag, startPoint x: 458, startPoint y: 367, endPoint x: 502, endPoint y: 371, distance: 44.2
click at [502, 371] on td "Bom dia! Sua solicitação foi lançada com sucesso, com Número de Documento 19000…" at bounding box center [548, 370] width 175 height 93
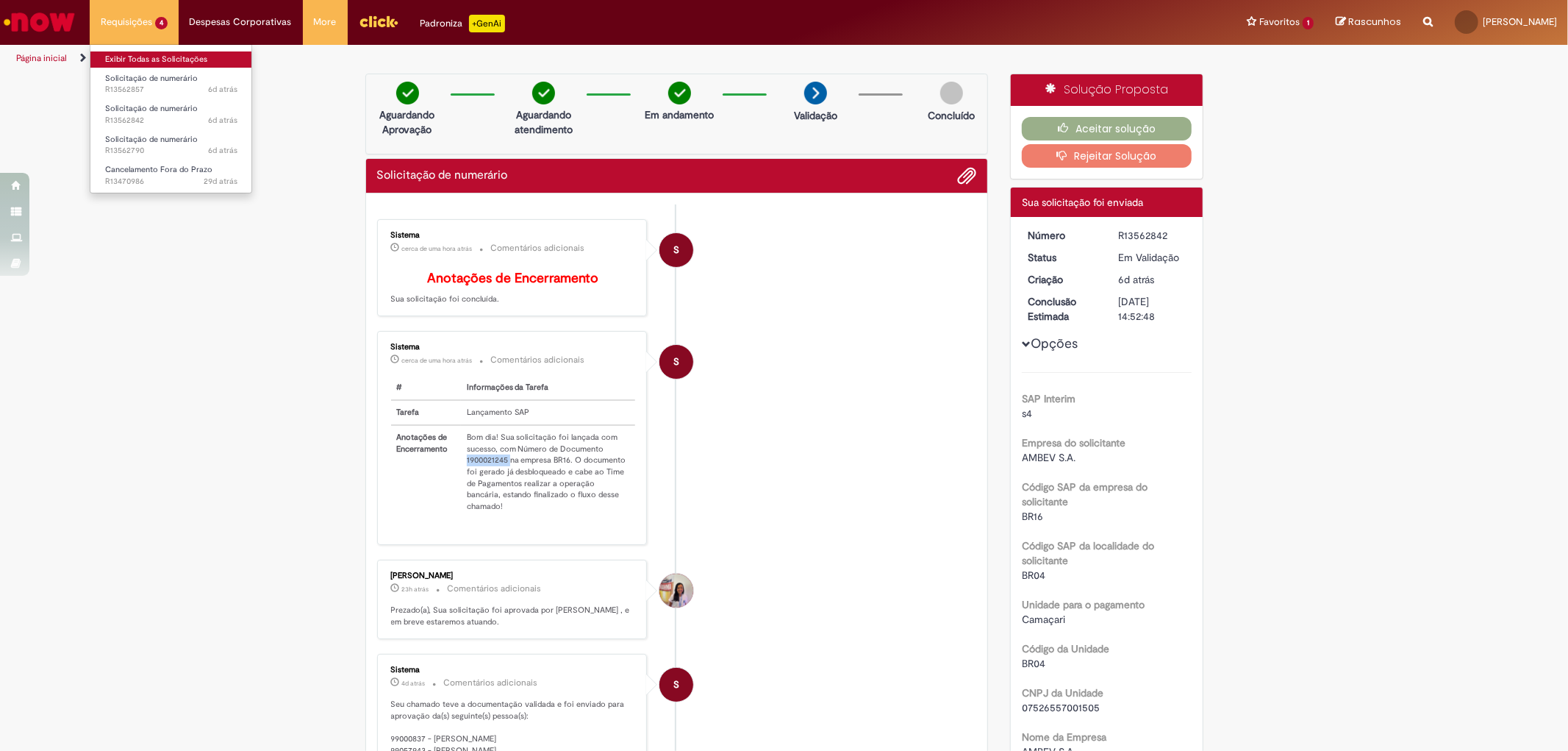
click at [166, 56] on link "Exibir Todas as Solicitações" at bounding box center [171, 59] width 162 height 16
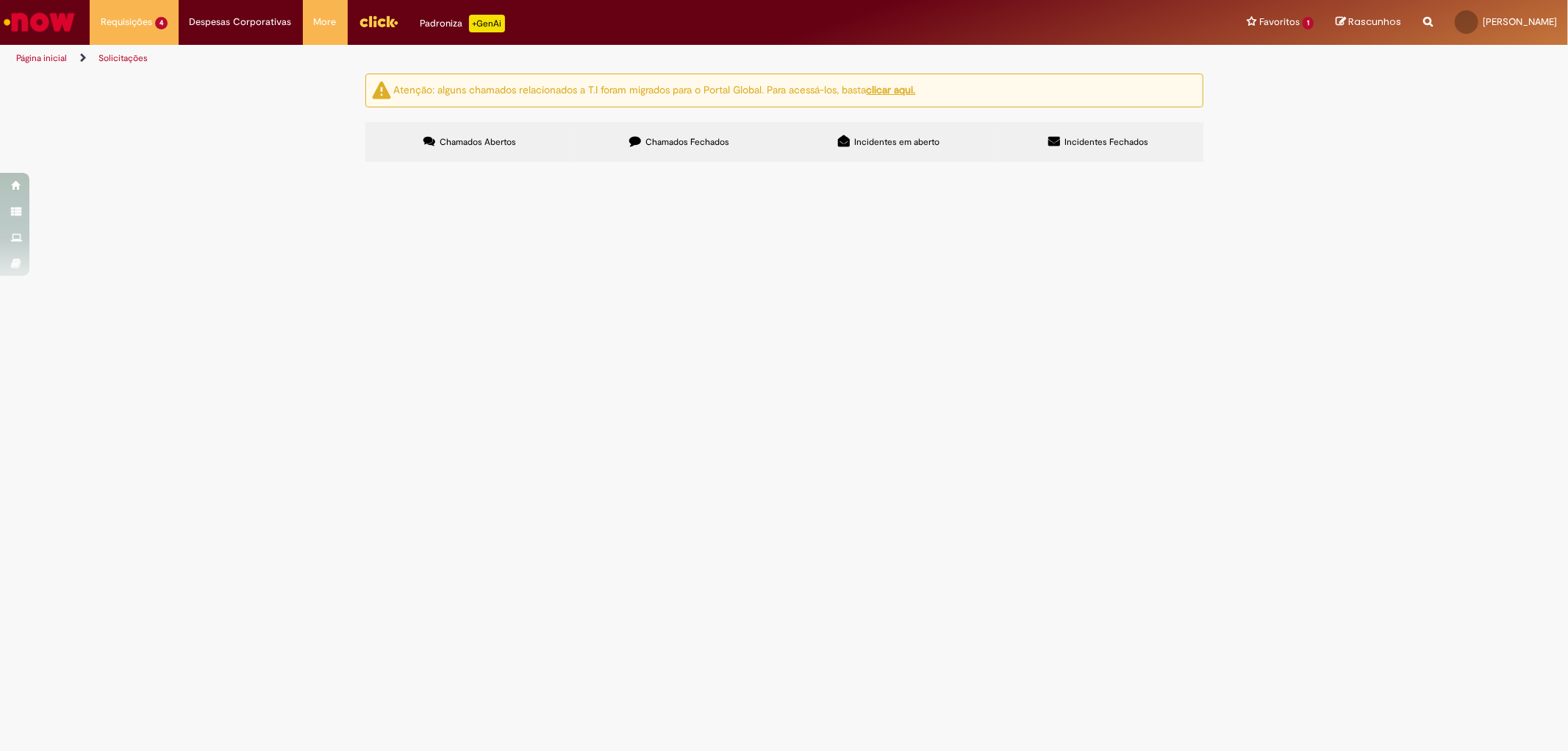
click at [0, 0] on td "GRAN COFFEE - 09/25" at bounding box center [0, 0] width 0 height 0
click at [0, 0] on span "Solicitação de numerário" at bounding box center [0, 0] width 0 height 0
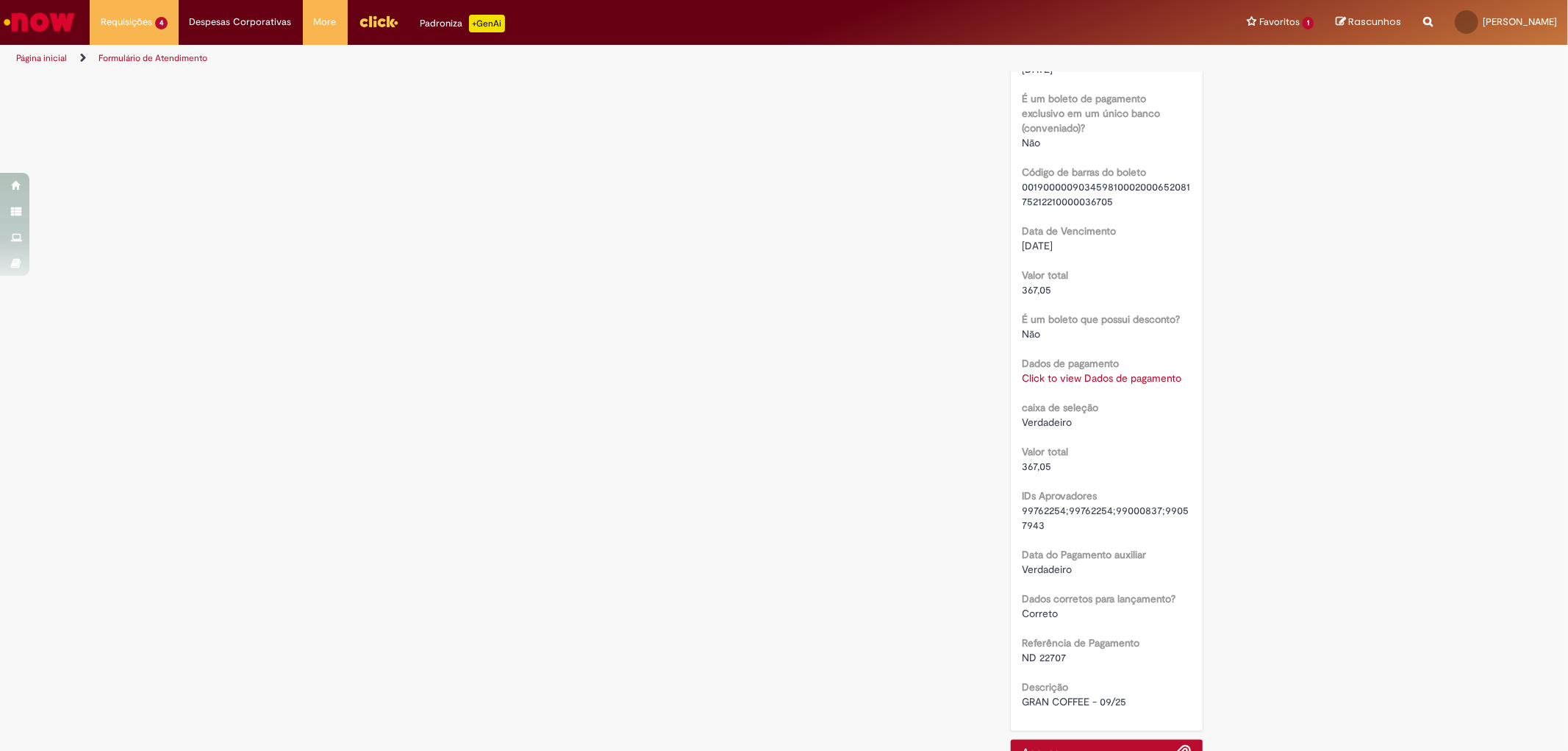
scroll to position [1471, 0]
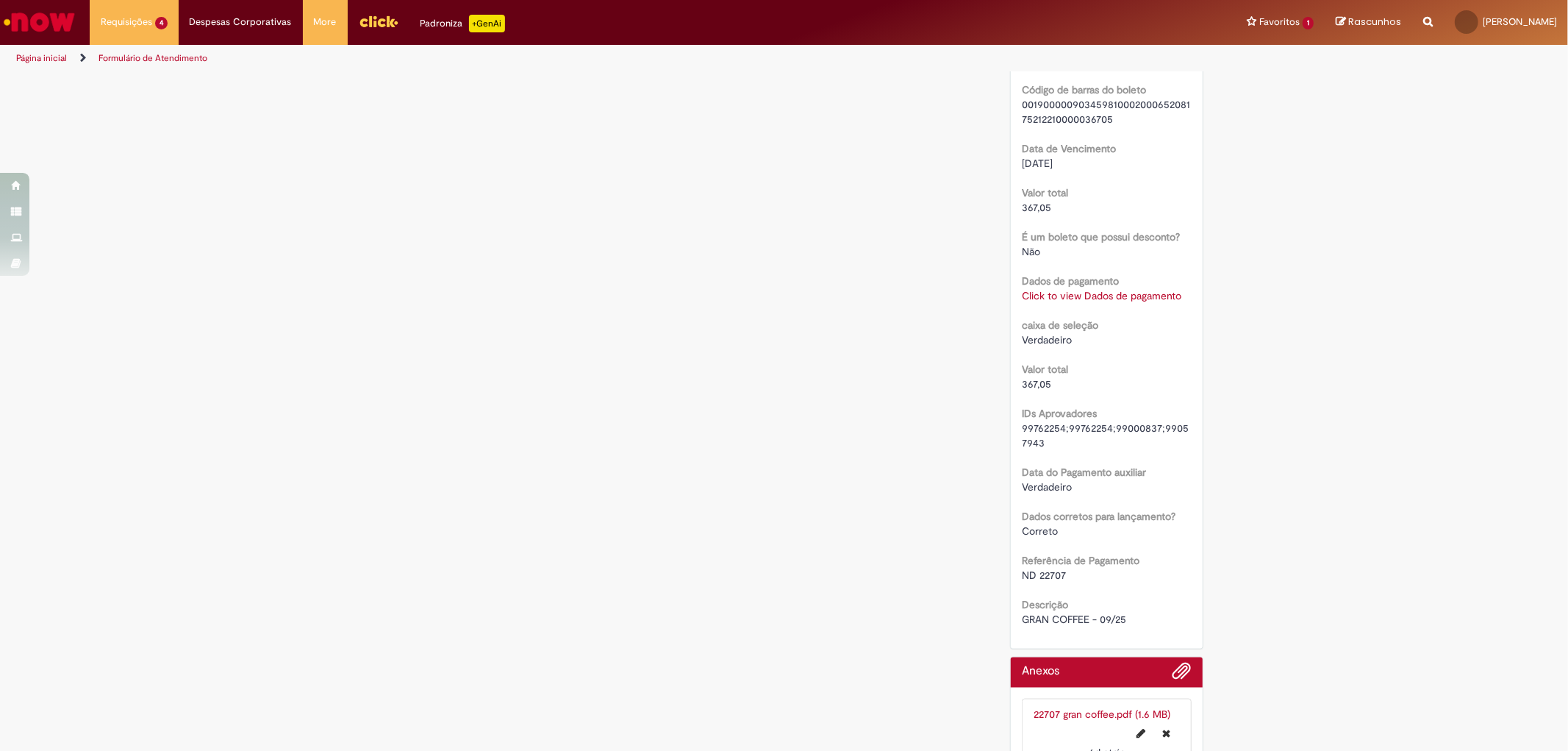
click at [1068, 707] on link "22707 gran coffee.pdf (1.6 MB)" at bounding box center [1102, 713] width 137 height 13
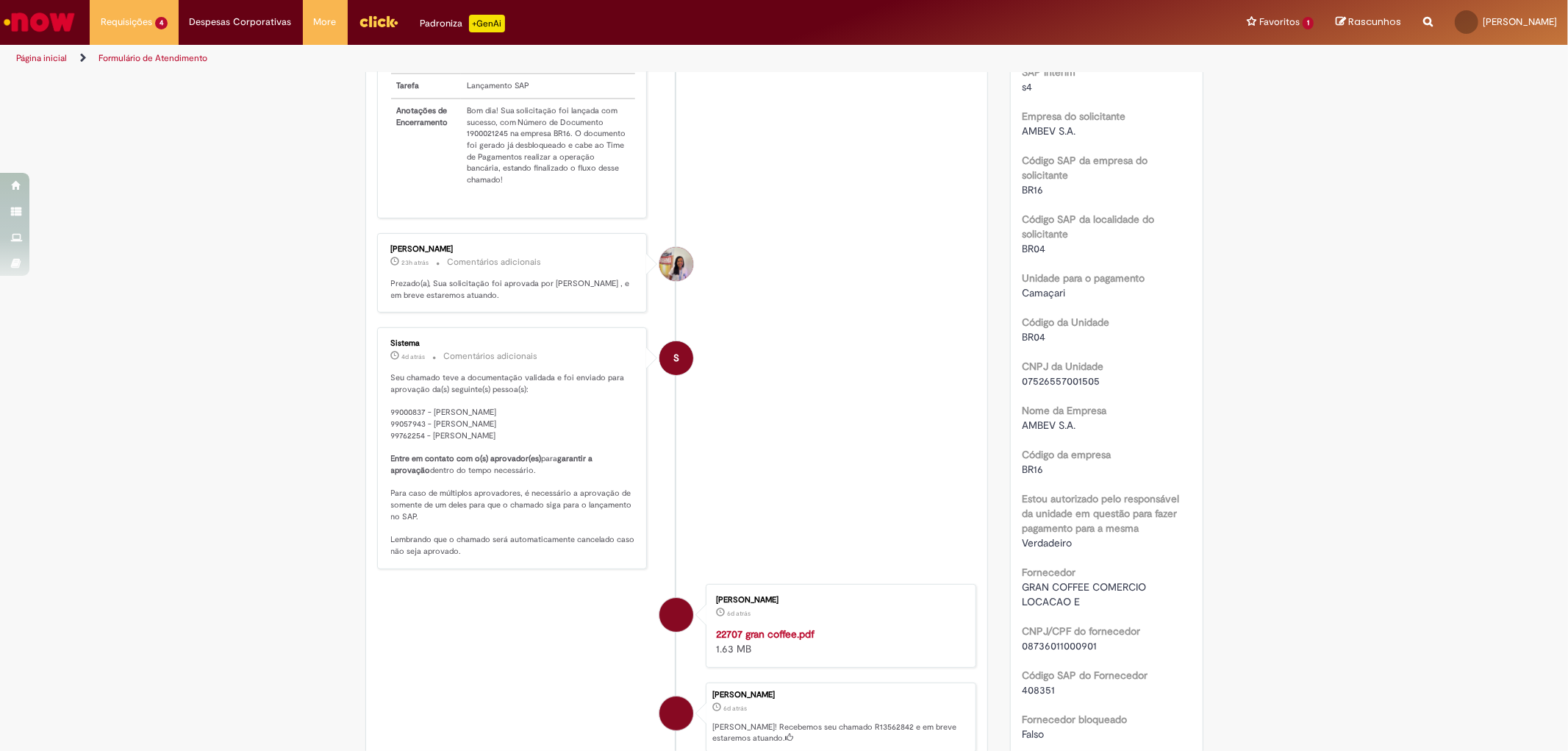
scroll to position [0, 0]
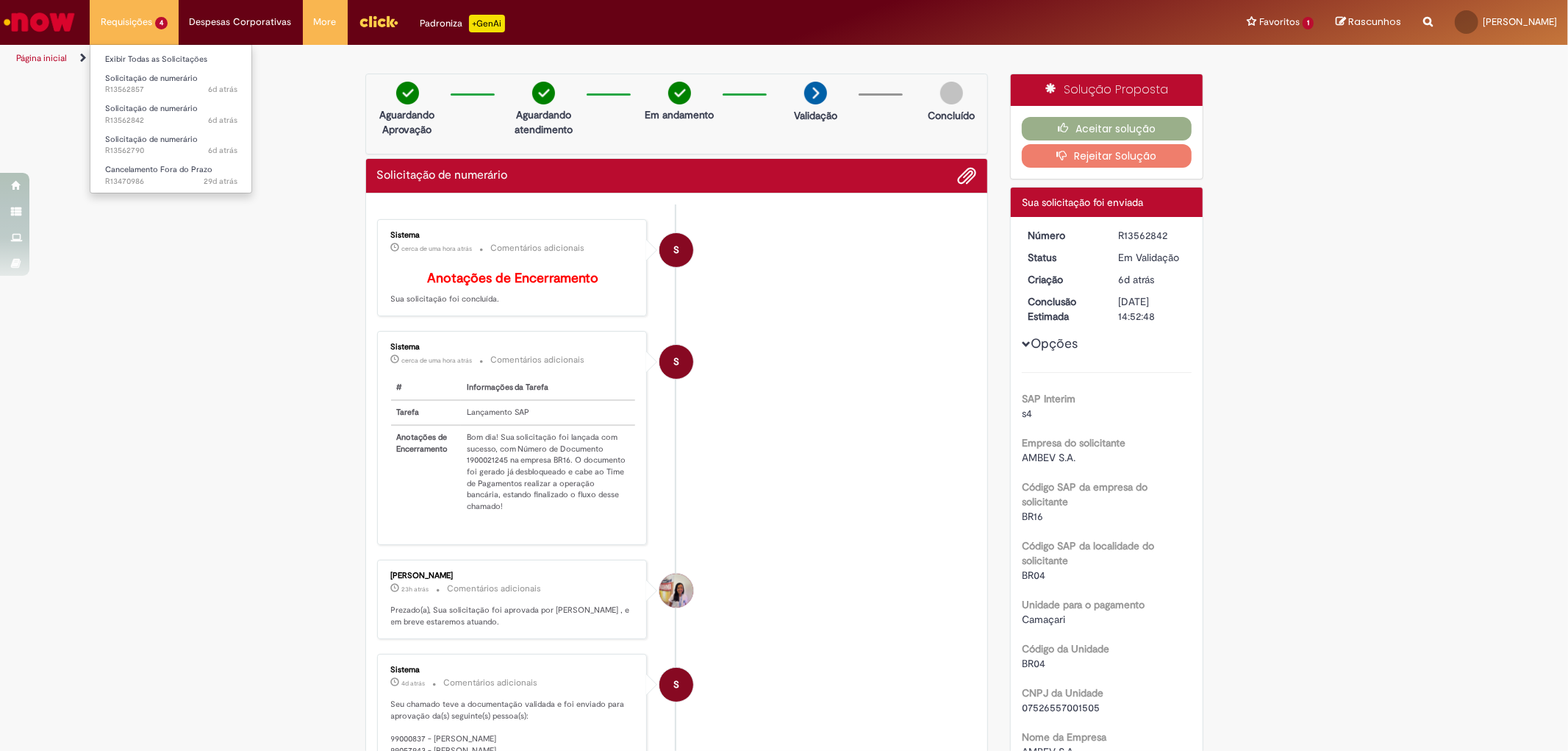
click at [148, 49] on li "Exibir Todas as Solicitações" at bounding box center [171, 58] width 162 height 19
click at [149, 59] on link "Exibir Todas as Solicitações" at bounding box center [171, 59] width 162 height 16
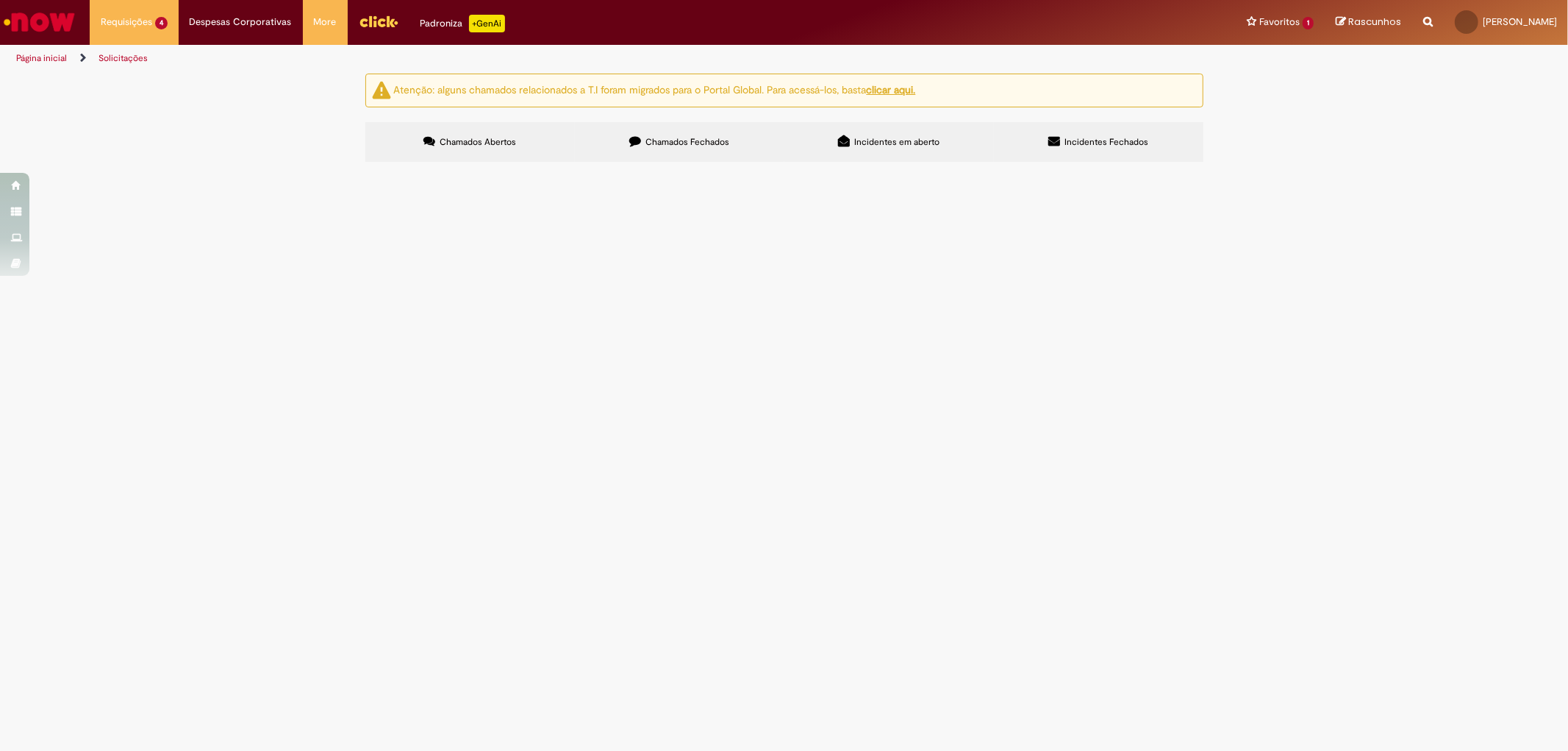
click at [0, 0] on span "Solicitação de numerário" at bounding box center [0, 0] width 0 height 0
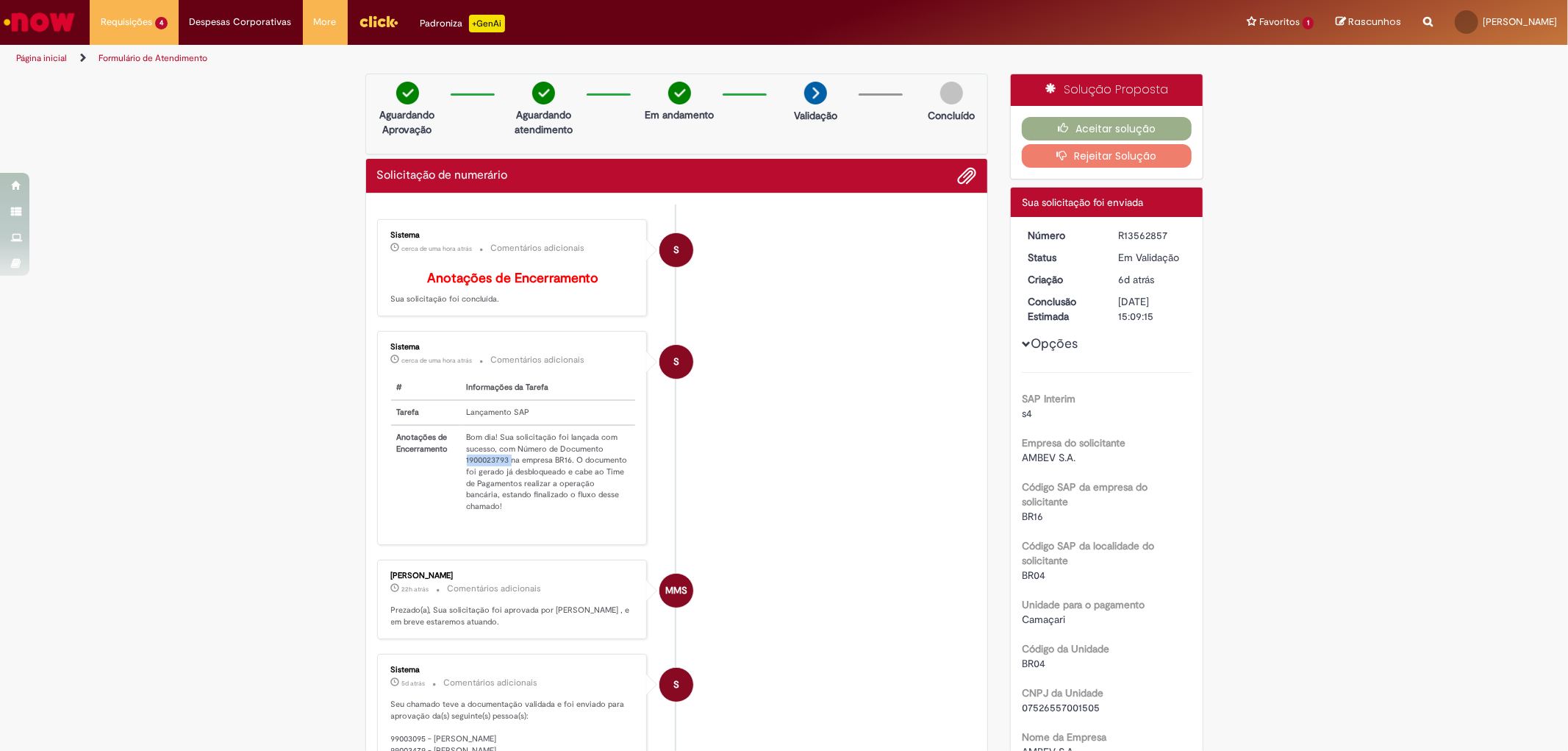
drag, startPoint x: 458, startPoint y: 467, endPoint x: 504, endPoint y: 472, distance: 46.3
click at [504, 472] on td "Bom dia! Sua solicitação foi lançada com sucesso, com Número de Documento 19000…" at bounding box center [548, 471] width 175 height 93
copy td "1900023793"
click at [1148, 130] on button "Aceitar solução" at bounding box center [1106, 129] width 170 height 23
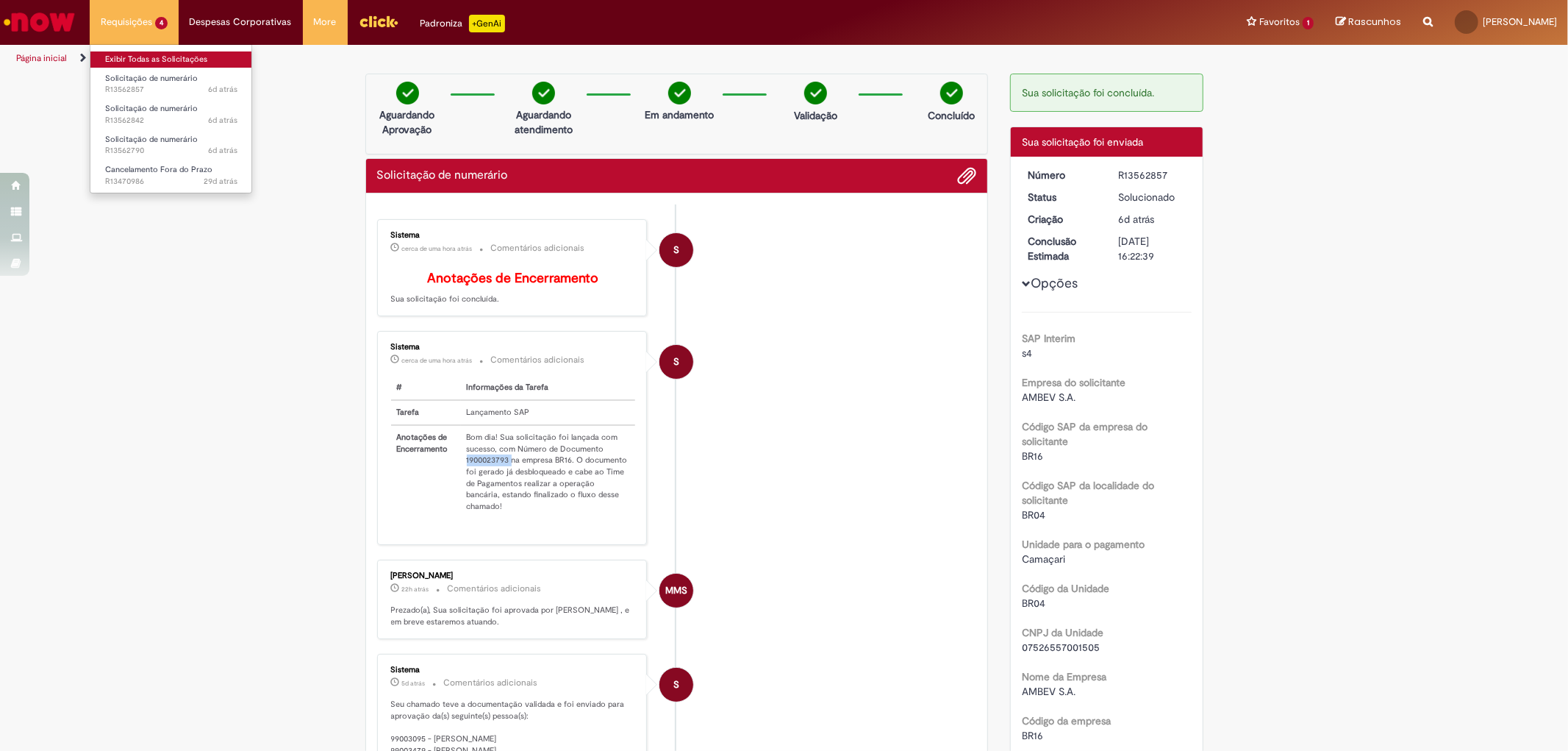
click at [136, 64] on link "Exibir Todas as Solicitações" at bounding box center [171, 59] width 162 height 16
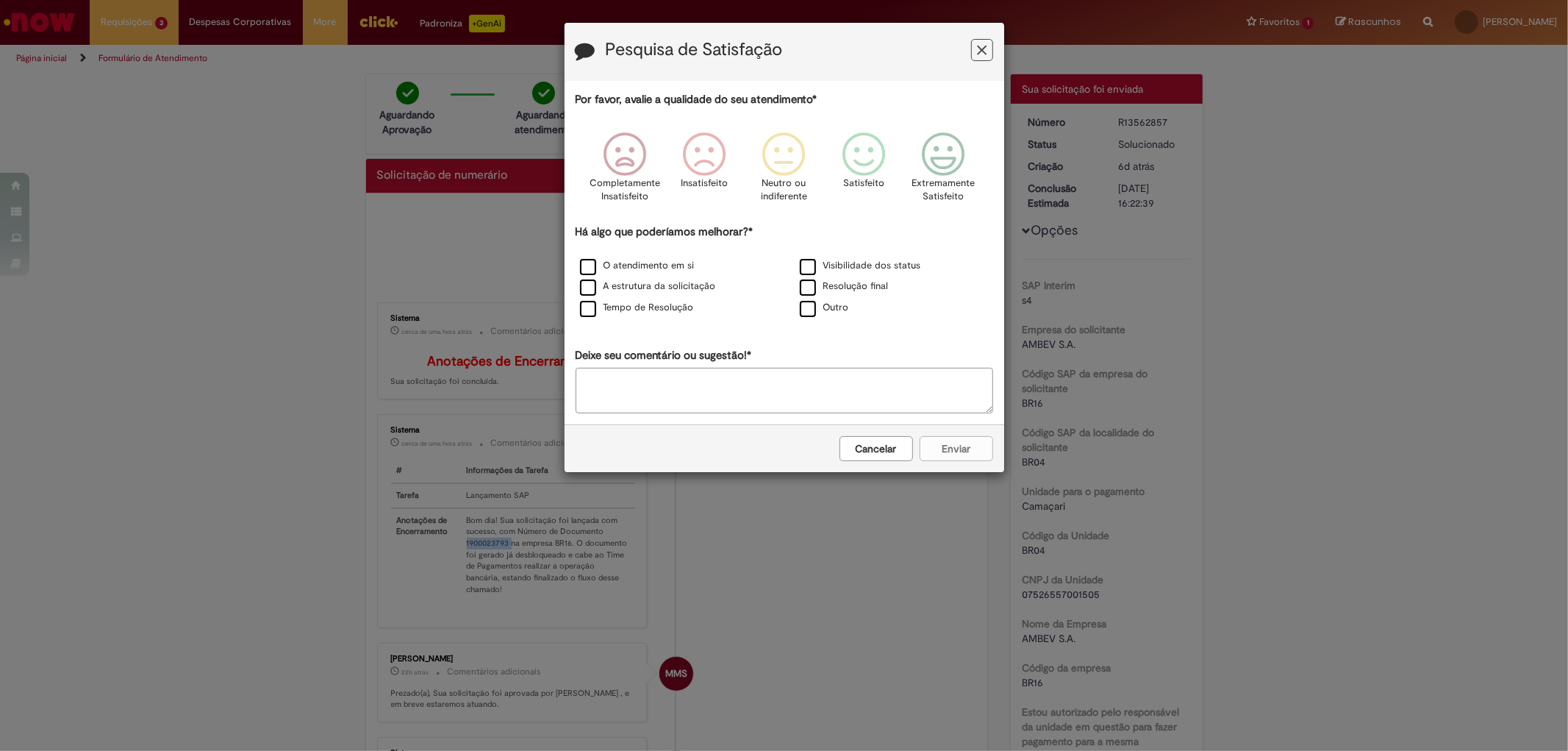
click at [985, 55] on icon "Feedback" at bounding box center [981, 51] width 9 height 16
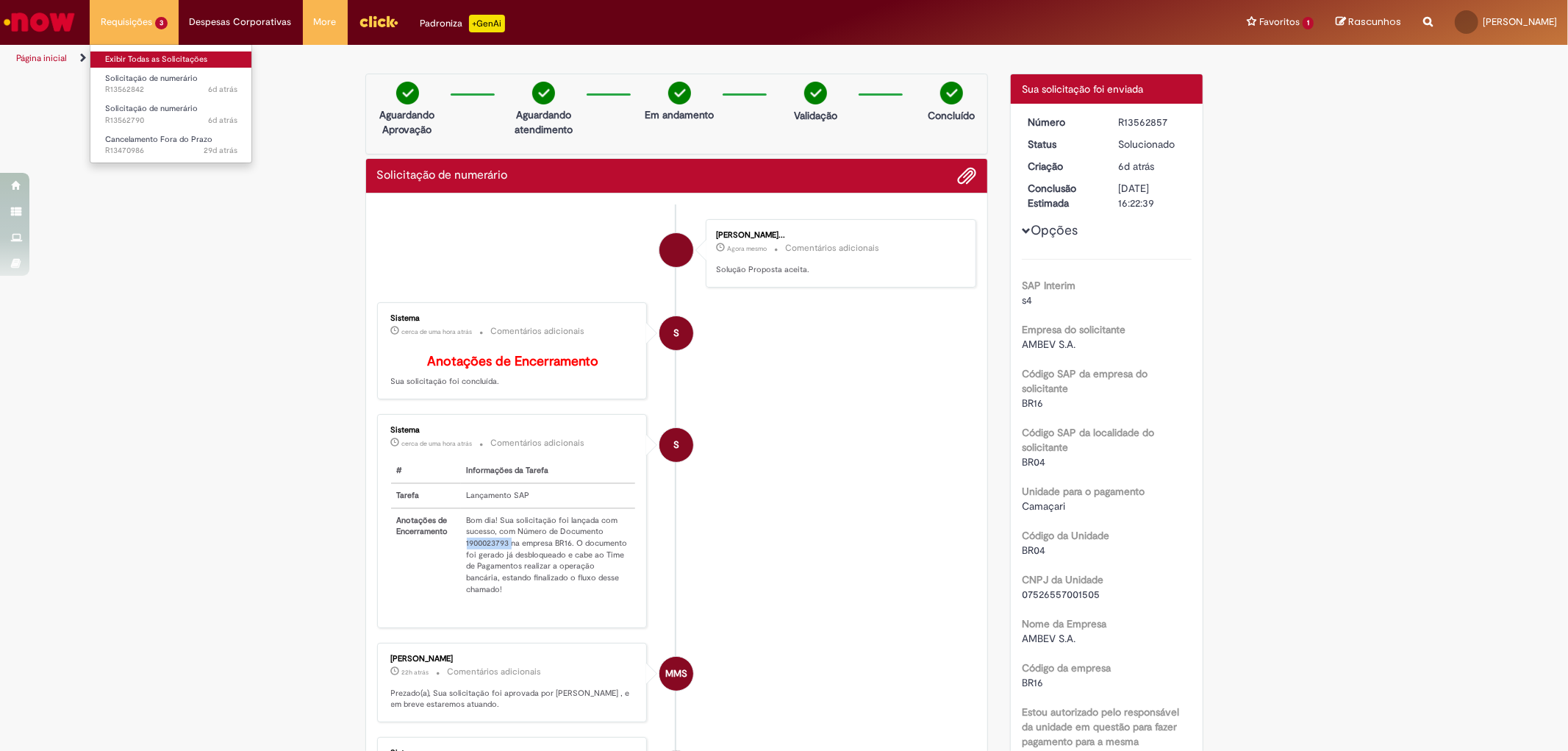
click at [182, 55] on link "Exibir Todas as Solicitações" at bounding box center [171, 59] width 162 height 16
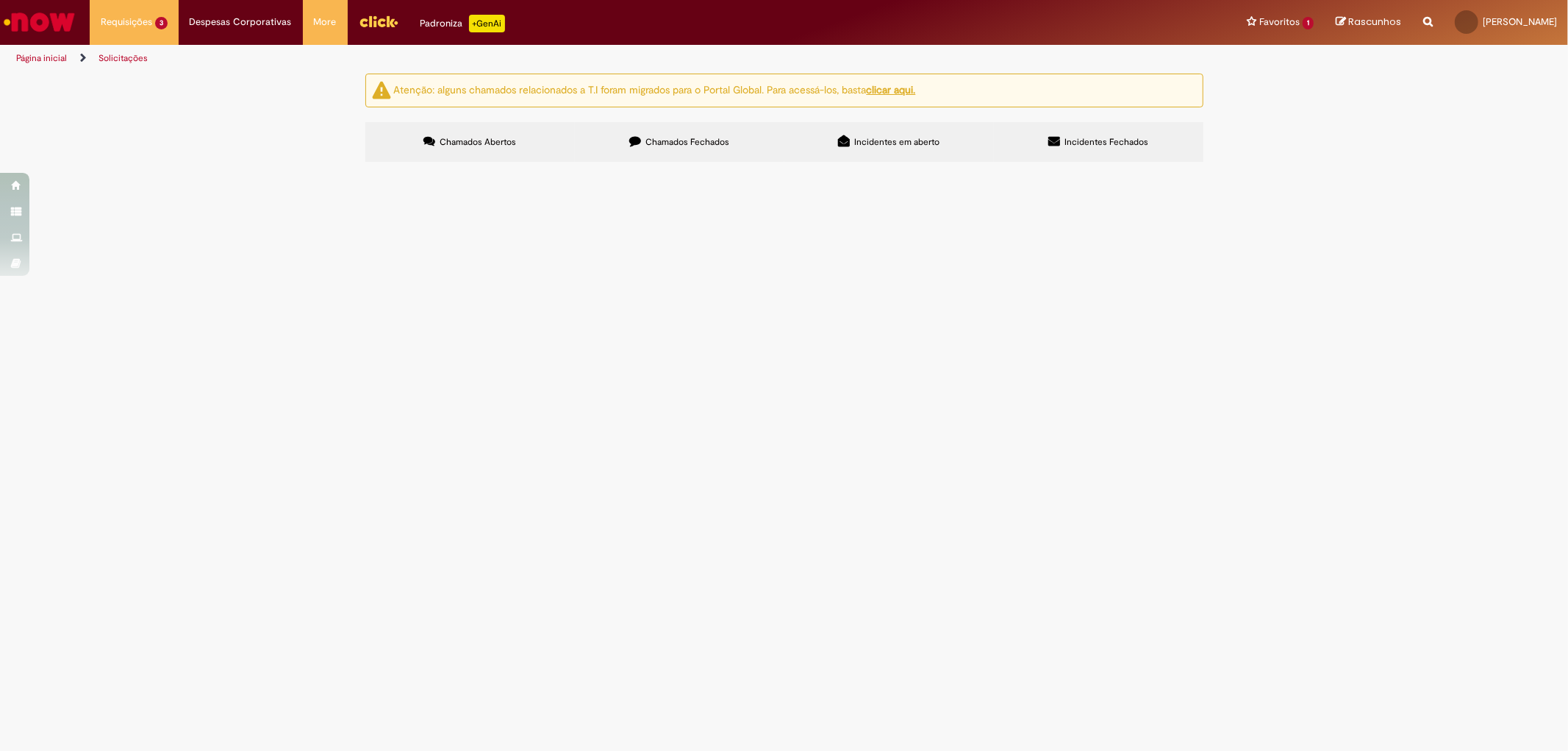
click at [0, 0] on span "Solicitação de numerário" at bounding box center [0, 0] width 0 height 0
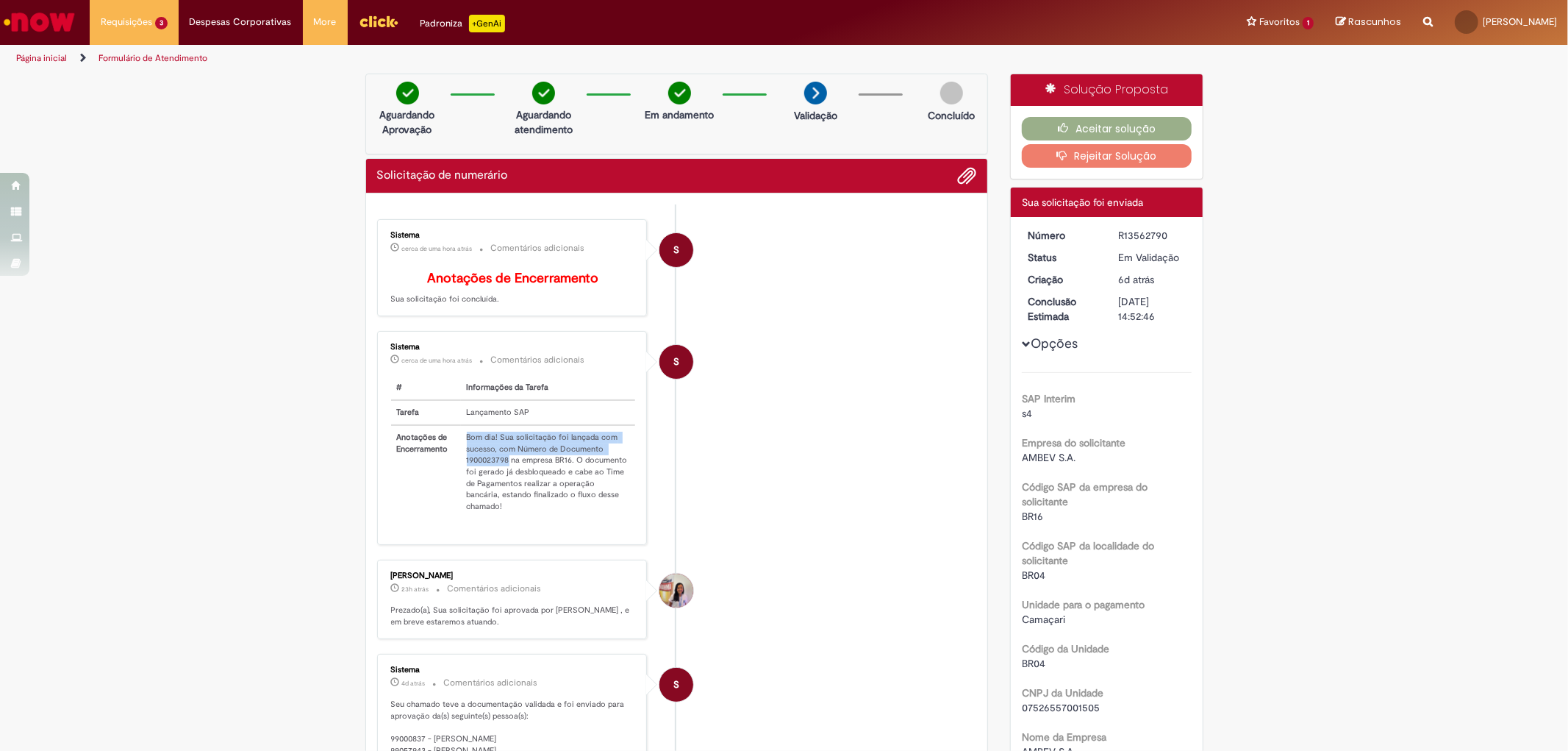
drag, startPoint x: 503, startPoint y: 467, endPoint x: 445, endPoint y: 472, distance: 58.2
click at [445, 472] on tr "Anotações de Encerramento Bom dia! Sua solicitação foi lançada com sucesso, com…" at bounding box center [513, 471] width 245 height 93
click at [453, 473] on tr "Anotações de Encerramento Bom dia! Sua solicitação foi lançada com sucesso, com…" at bounding box center [513, 471] width 245 height 93
click at [461, 472] on td "Bom dia! Sua solicitação foi lançada com sucesso, com Número de Documento 19000…" at bounding box center [548, 471] width 175 height 93
drag, startPoint x: 454, startPoint y: 470, endPoint x: 503, endPoint y: 474, distance: 49.2
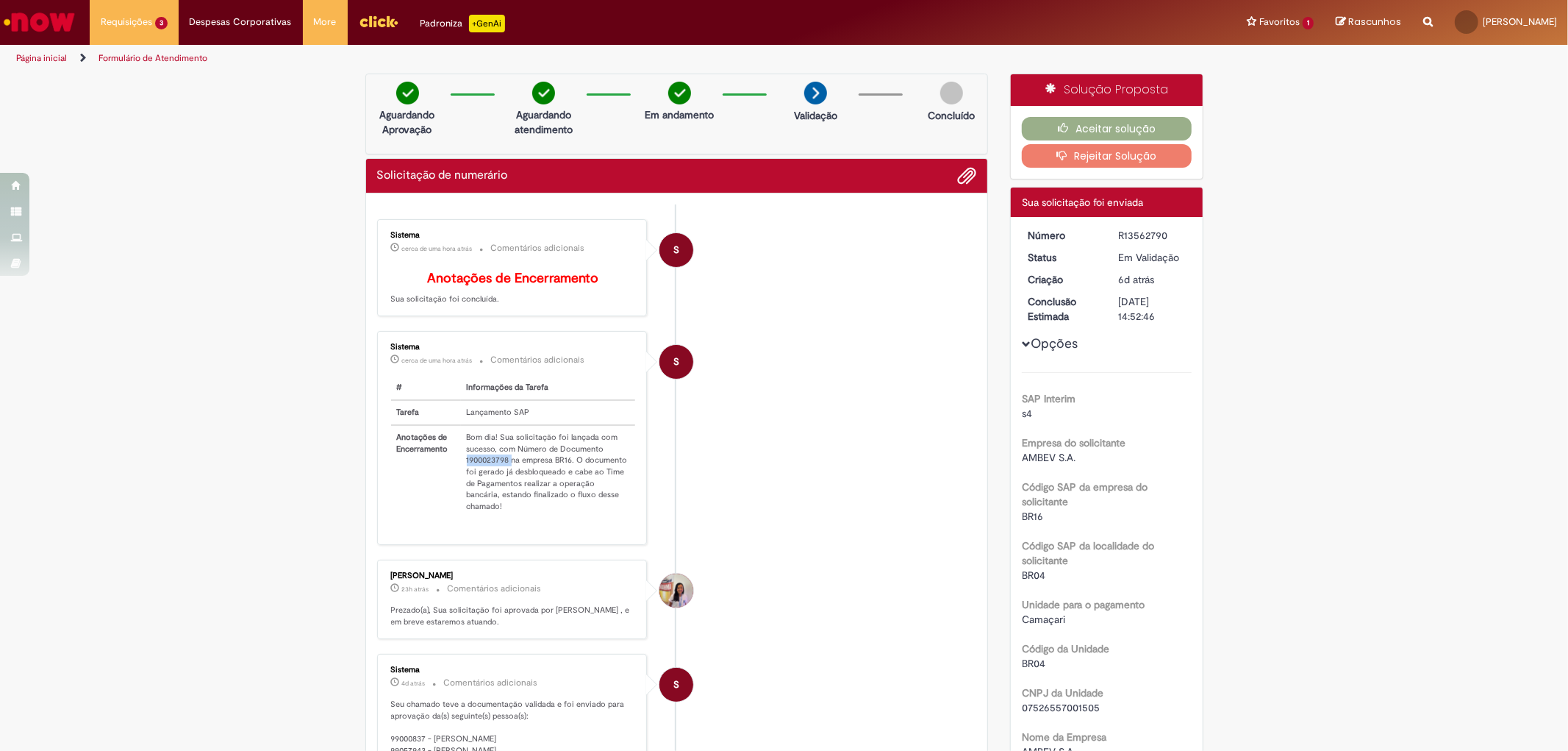
click at [504, 474] on td "Bom dia! Sua solicitação foi lançada com sucesso, com Número de Documento 19000…" at bounding box center [548, 471] width 175 height 93
click at [485, 485] on td "Bom dia! Sua solicitação foi lançada com sucesso, com Número de Documento 19000…" at bounding box center [548, 471] width 175 height 93
drag, startPoint x: 502, startPoint y: 467, endPoint x: 459, endPoint y: 475, distance: 43.7
click at [461, 475] on td "Bom dia! Sua solicitação foi lançada com sucesso, com Número de Documento 19000…" at bounding box center [548, 471] width 175 height 93
copy td "1900023798"
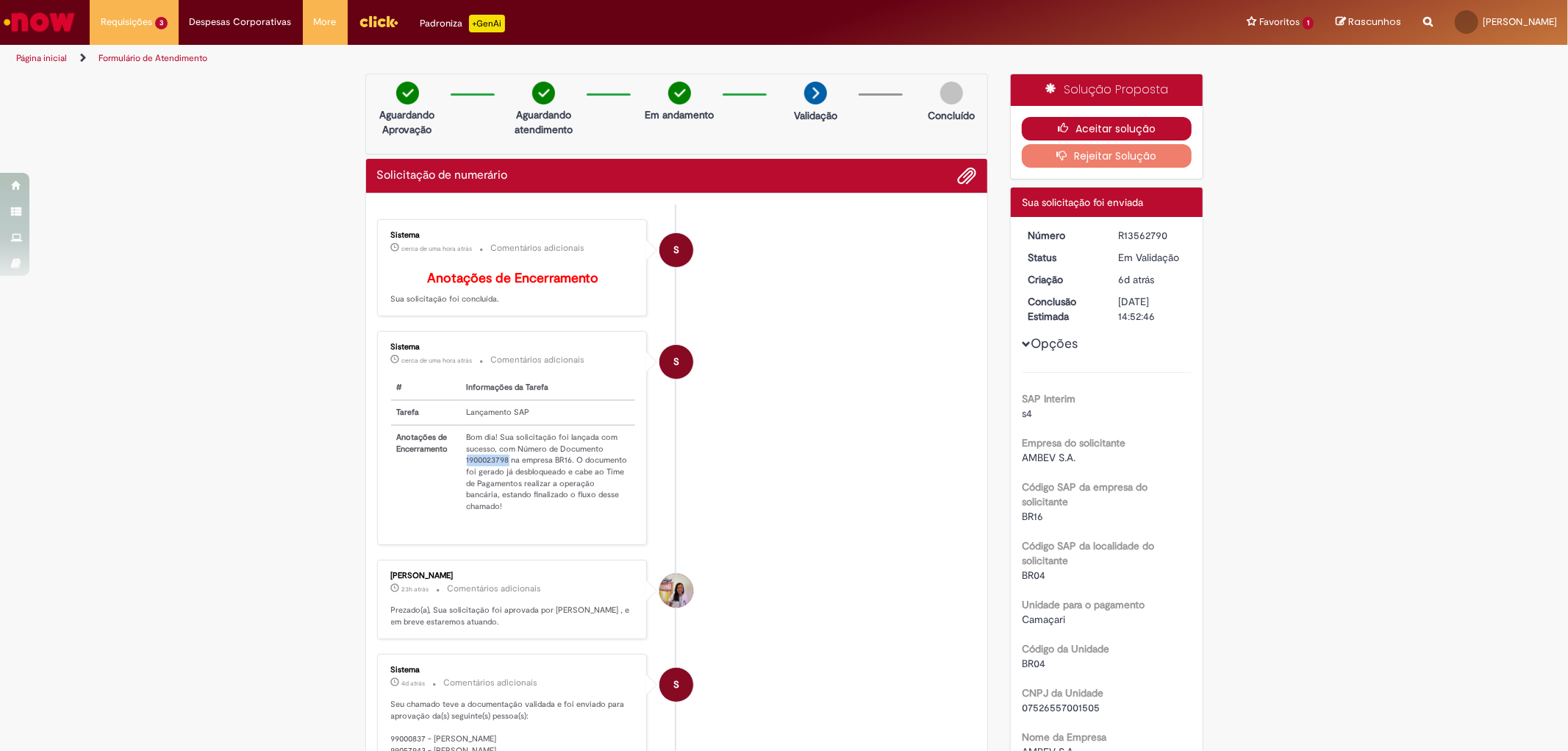
click at [1159, 123] on button "Aceitar solução" at bounding box center [1106, 129] width 170 height 23
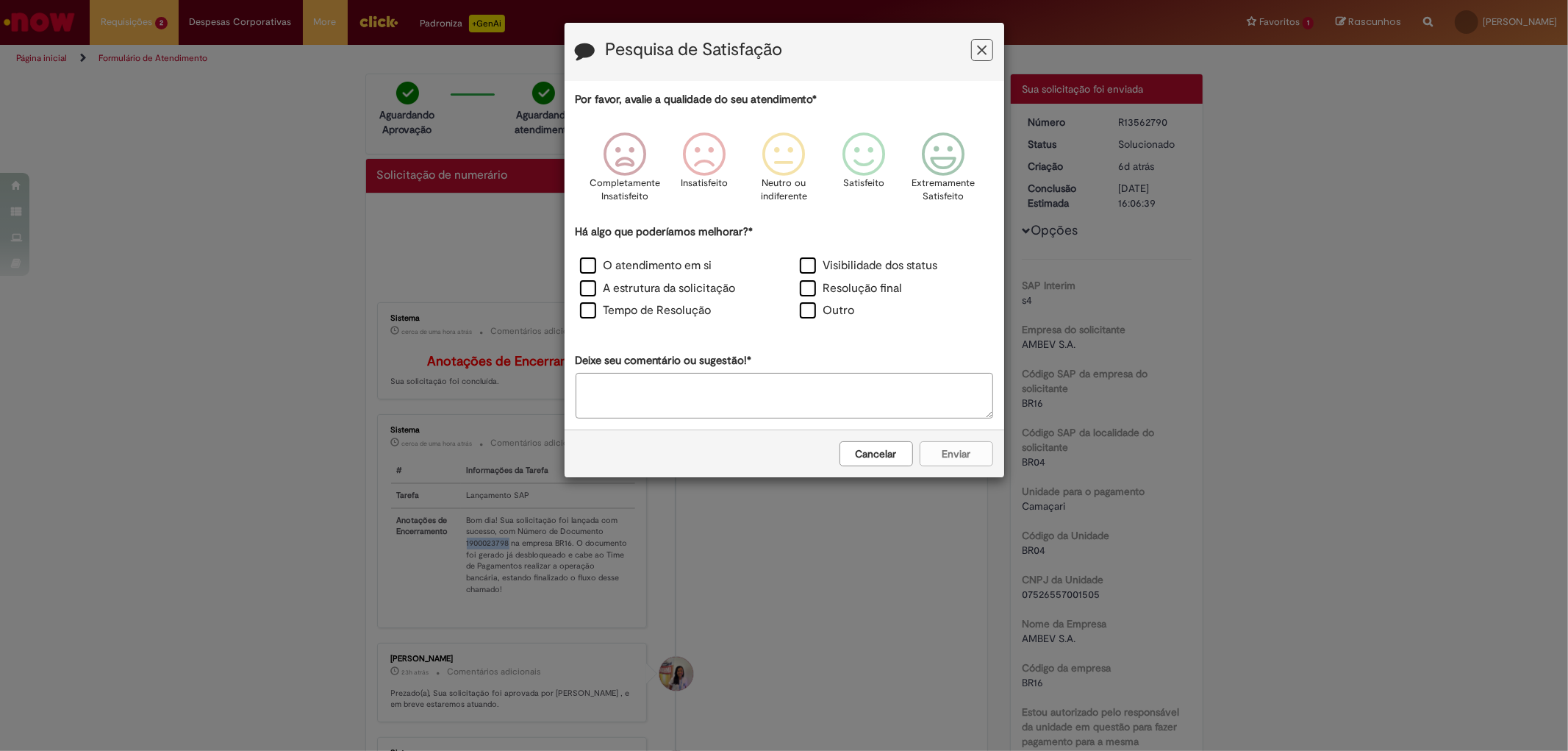
click at [977, 52] on icon "Feedback" at bounding box center [981, 51] width 9 height 16
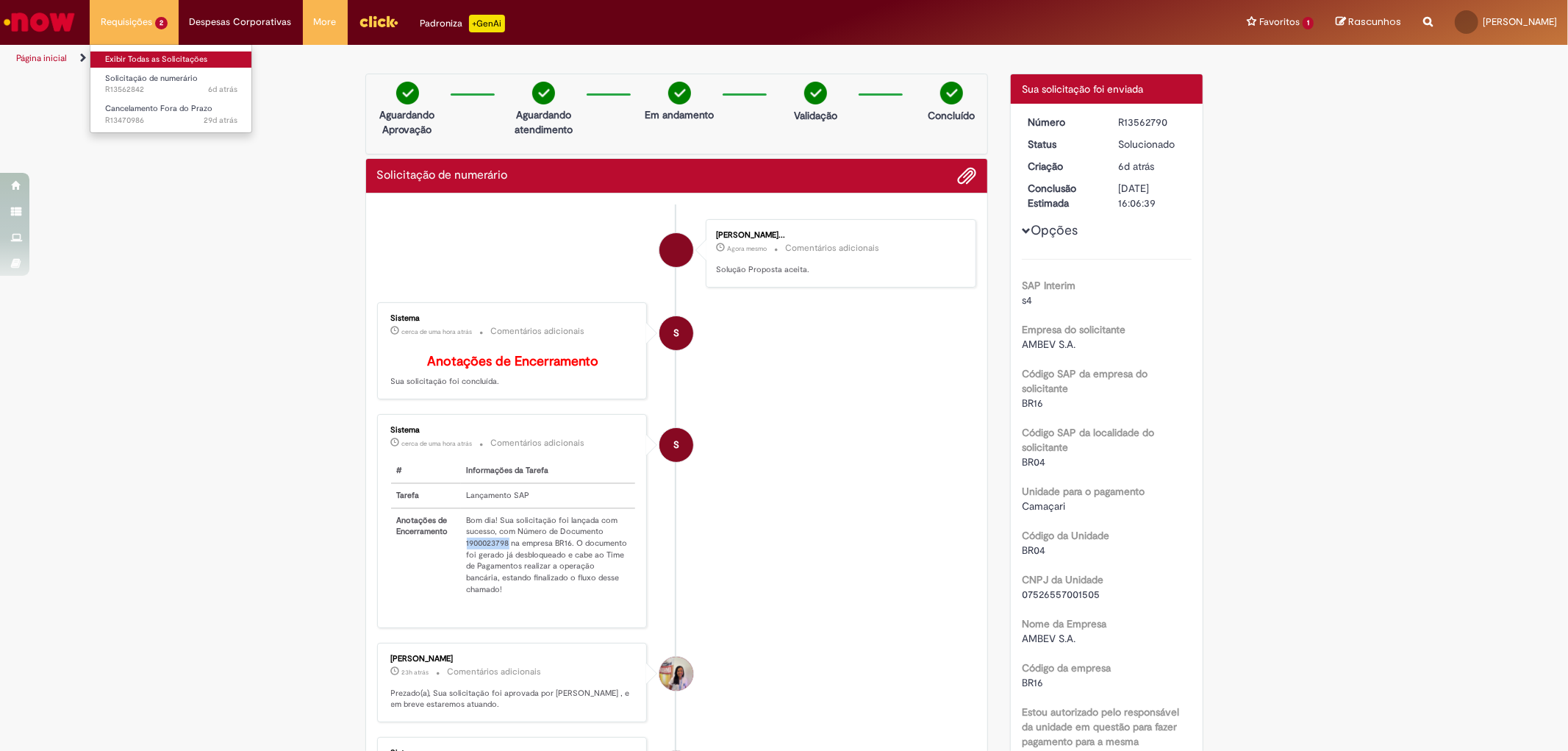
click at [127, 64] on link "Exibir Todas as Solicitações" at bounding box center [171, 59] width 162 height 16
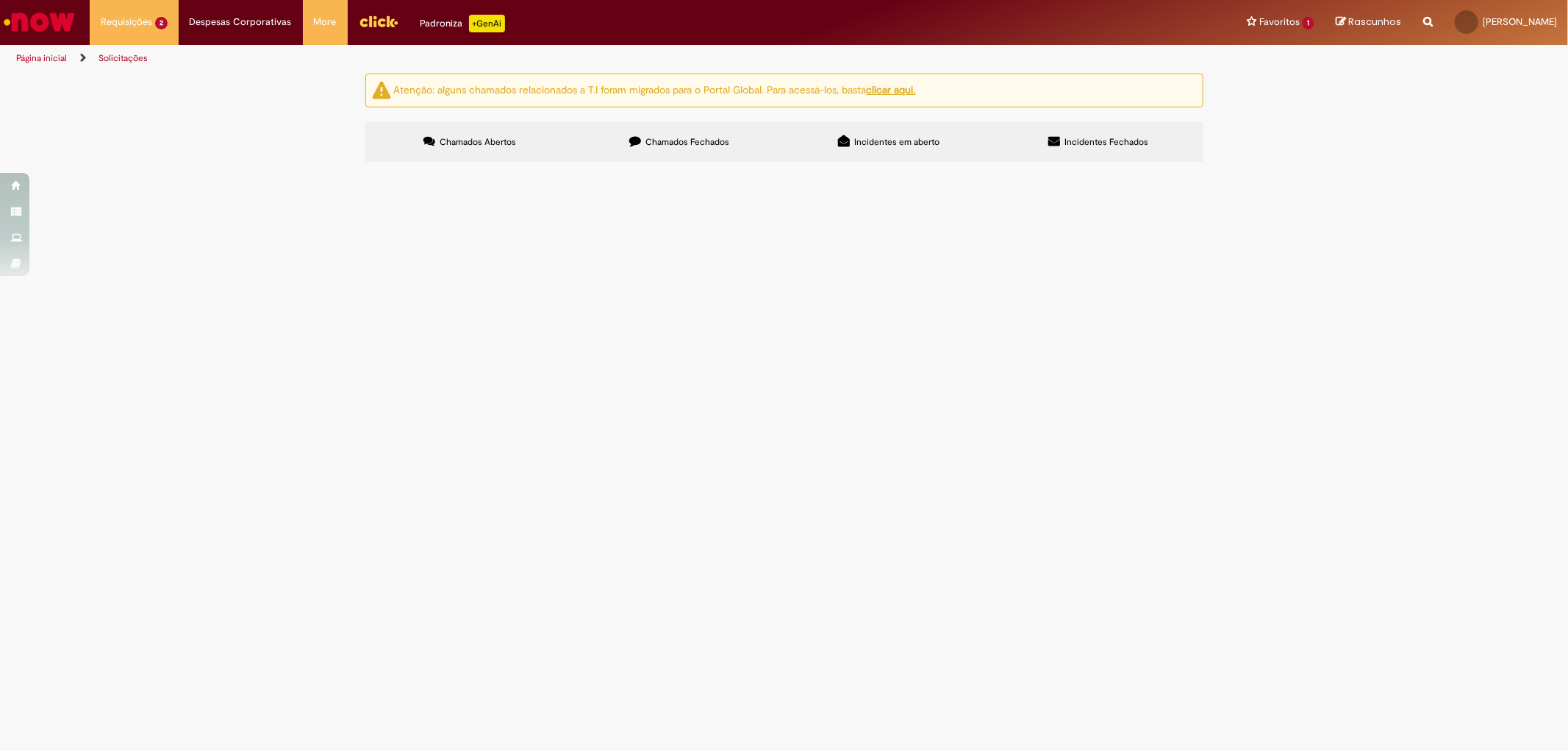
click at [0, 0] on td "Solicitação de numerário" at bounding box center [0, 0] width 0 height 0
click at [0, 0] on td "GRAN COFFEE - 09/25" at bounding box center [0, 0] width 0 height 0
click at [0, 0] on span "GRAN COFFEE - 09/25" at bounding box center [0, 0] width 0 height 0
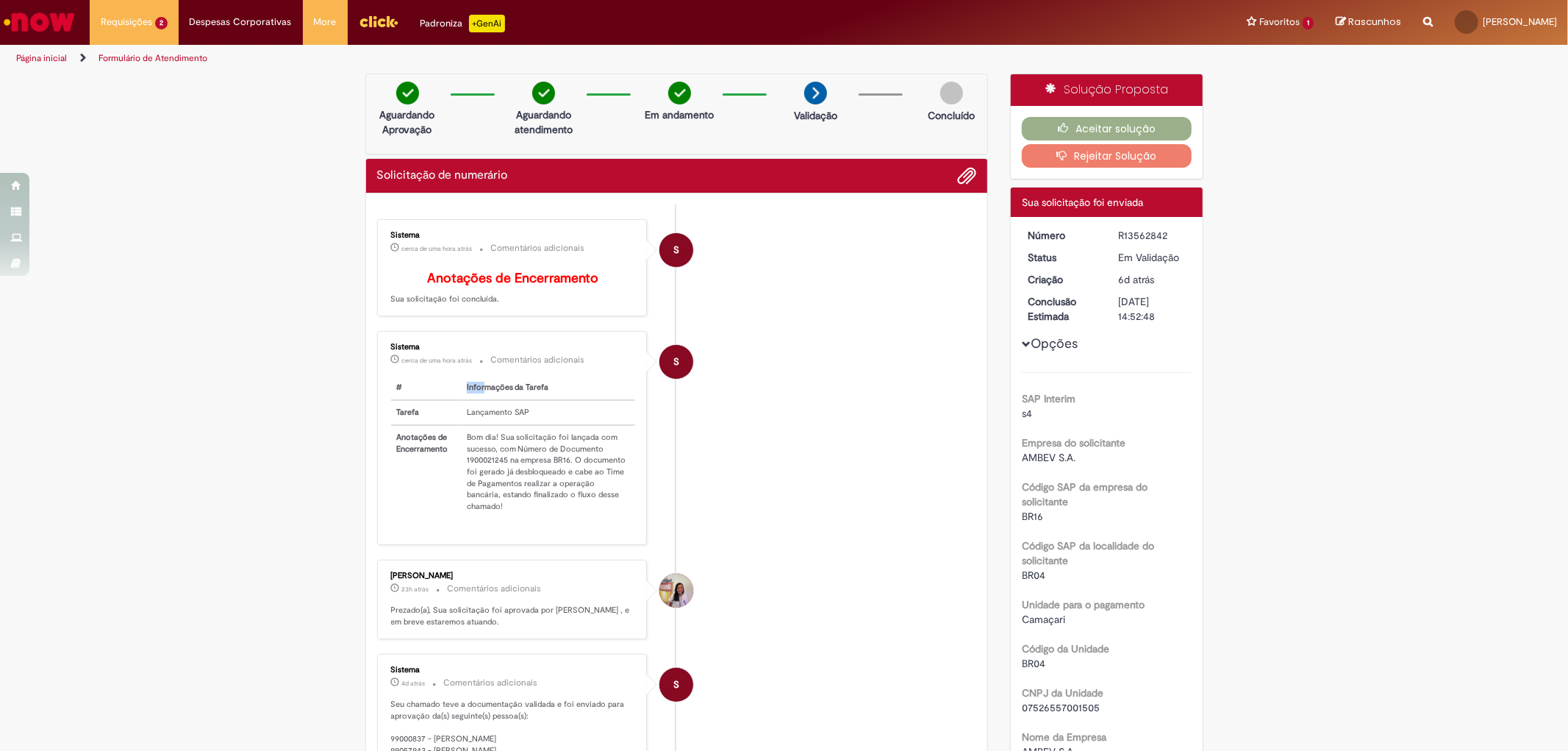
drag, startPoint x: 456, startPoint y: 387, endPoint x: 470, endPoint y: 390, distance: 14.3
click at [471, 388] on th "Informações da Tarefa" at bounding box center [548, 388] width 175 height 24
drag, startPoint x: 461, startPoint y: 472, endPoint x: 489, endPoint y: 474, distance: 28.1
click at [489, 474] on td "Bom dia! Sua solicitação foi lançada com sucesso, com Número de Documento 19000…" at bounding box center [548, 471] width 175 height 93
click at [463, 471] on td "Bom dia! Sua solicitação foi lançada com sucesso, com Número de Documento 19000…" at bounding box center [548, 471] width 175 height 93
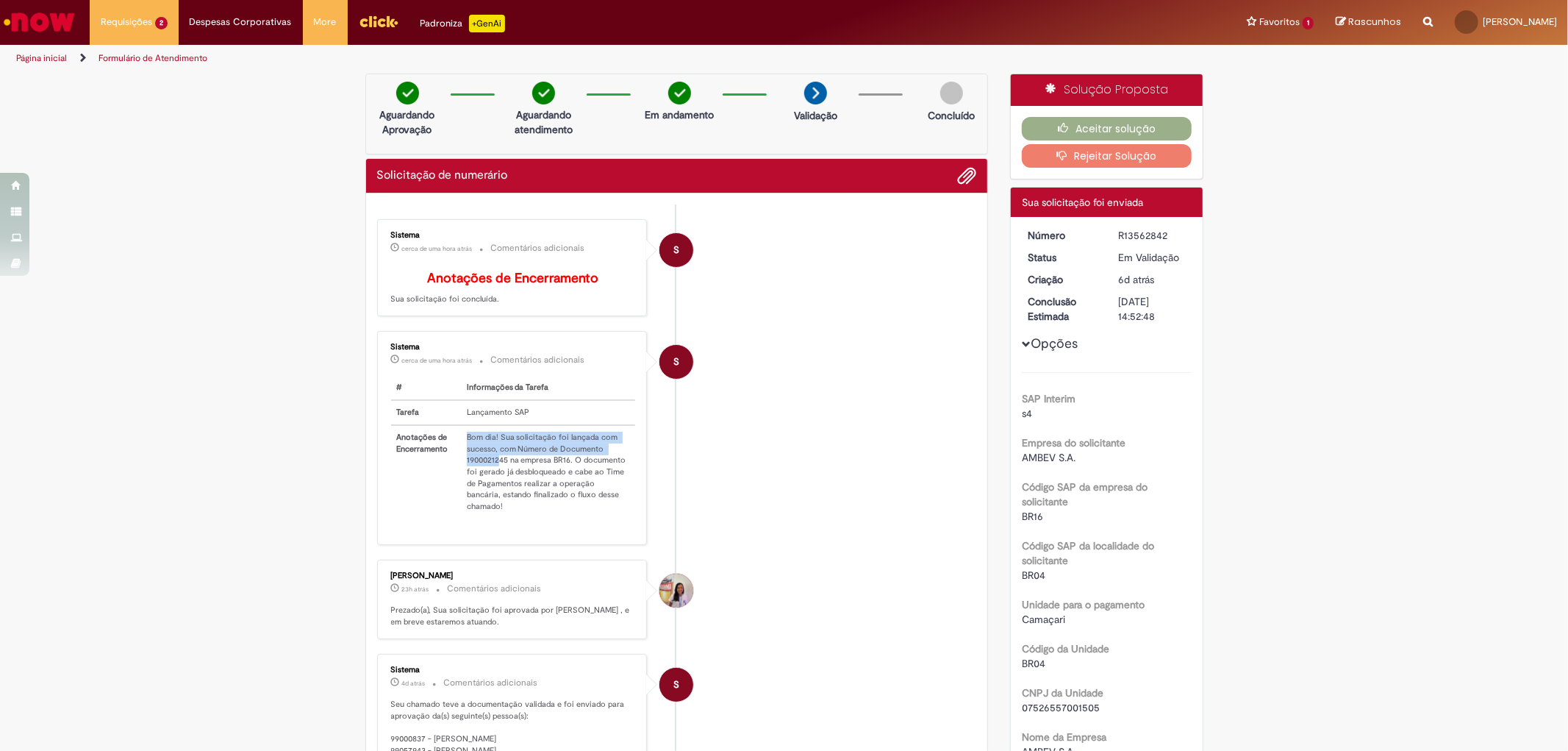
drag, startPoint x: 451, startPoint y: 470, endPoint x: 492, endPoint y: 471, distance: 41.0
click at [492, 471] on tr "Anotações de Encerramento Bom dia! Sua solicitação foi lançada com sucesso, com…" at bounding box center [513, 471] width 245 height 93
click at [493, 471] on td "Bom dia! Sua solicitação foi lançada com sucesso, com Número de Documento 19000…" at bounding box center [548, 471] width 175 height 93
drag, startPoint x: 454, startPoint y: 469, endPoint x: 503, endPoint y: 473, distance: 49.2
click at [503, 473] on td "Bom dia! Sua solicitação foi lançada com sucesso, com Número de Documento 19000…" at bounding box center [548, 471] width 175 height 93
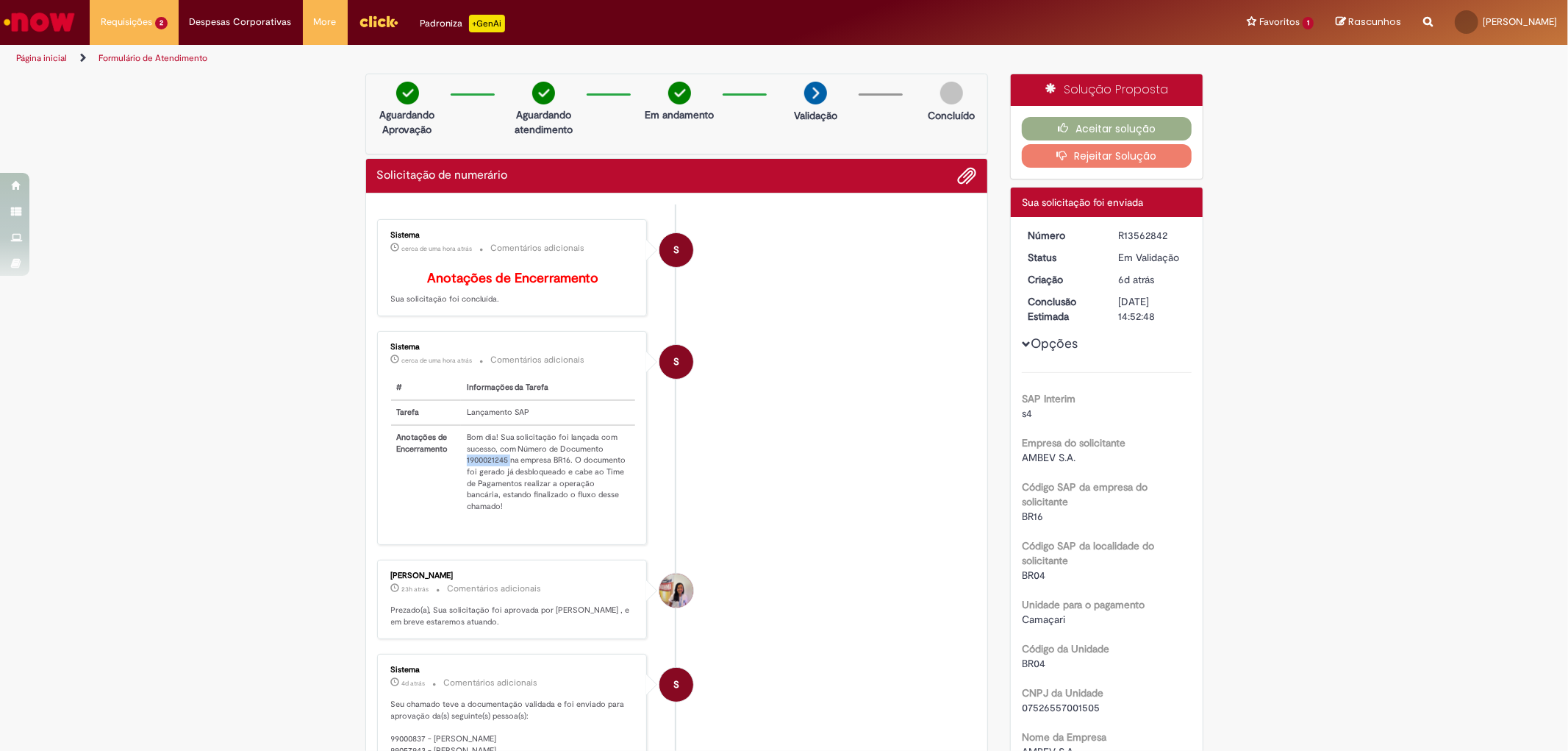
copy td "1900021245"
click at [152, 56] on link "Exibir Todas as Solicitações" at bounding box center [171, 59] width 162 height 16
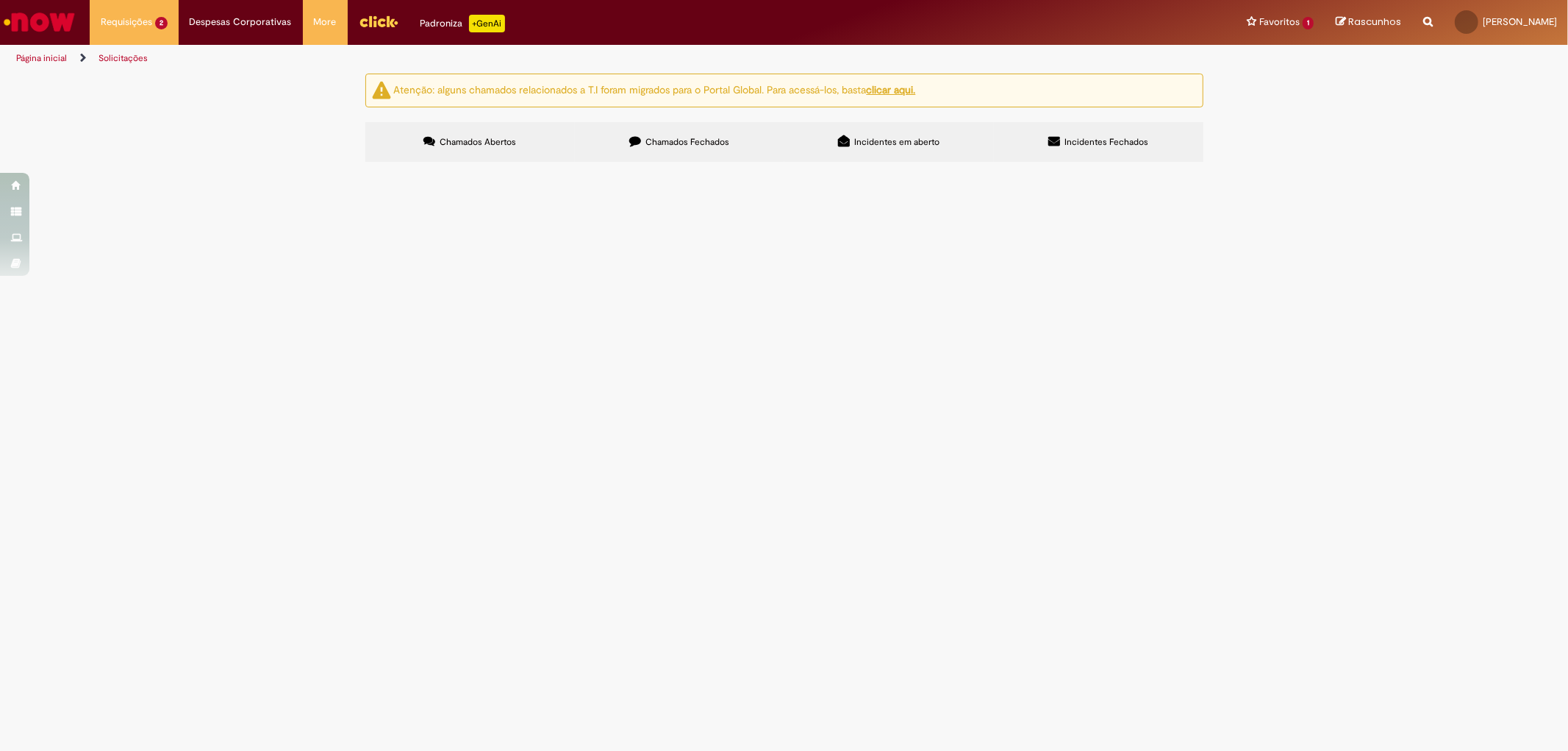
click at [0, 0] on span "GRAN COFFEE - 09/25" at bounding box center [0, 0] width 0 height 0
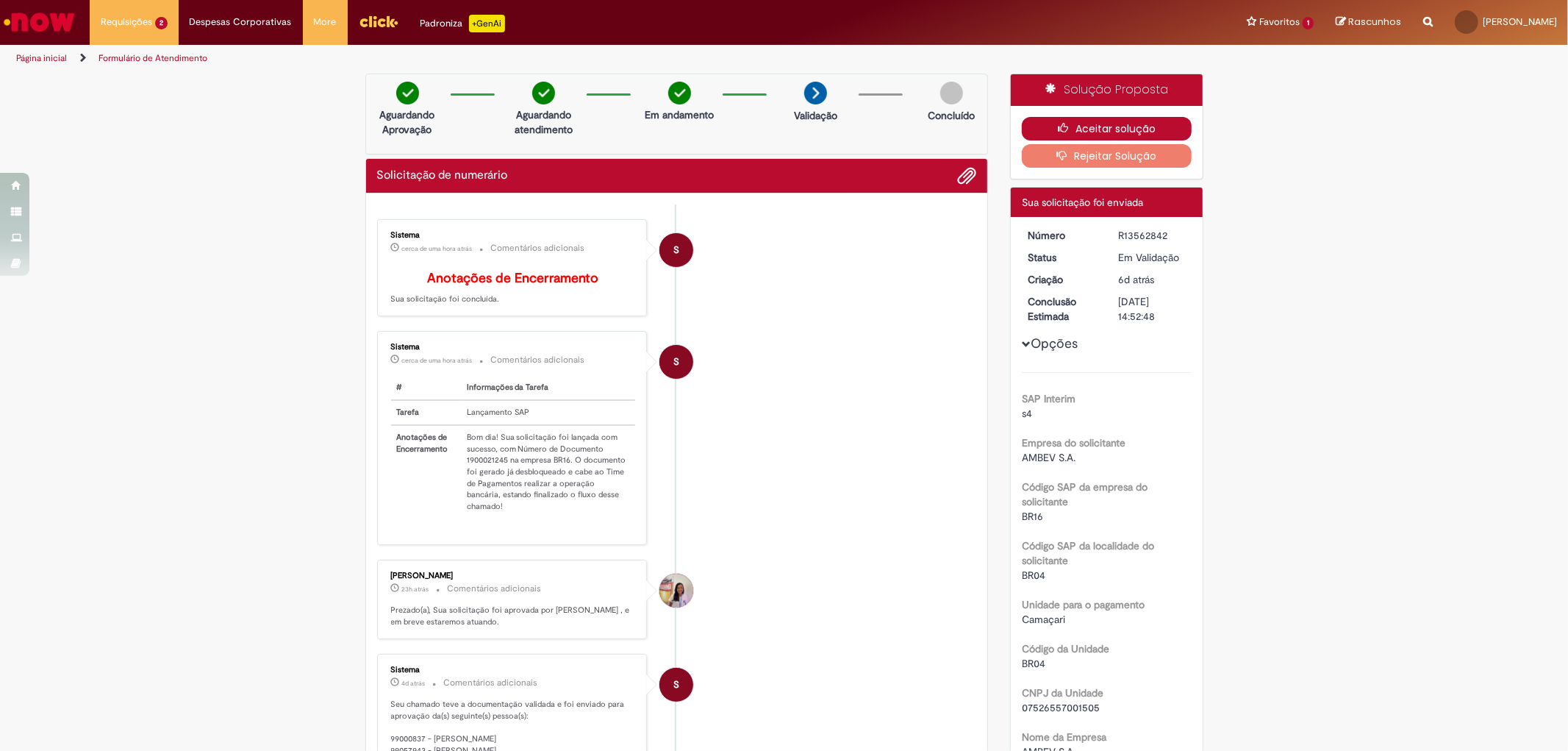
click at [1166, 121] on button "Aceitar solução" at bounding box center [1106, 129] width 170 height 23
